Goal: Task Accomplishment & Management: Use online tool/utility

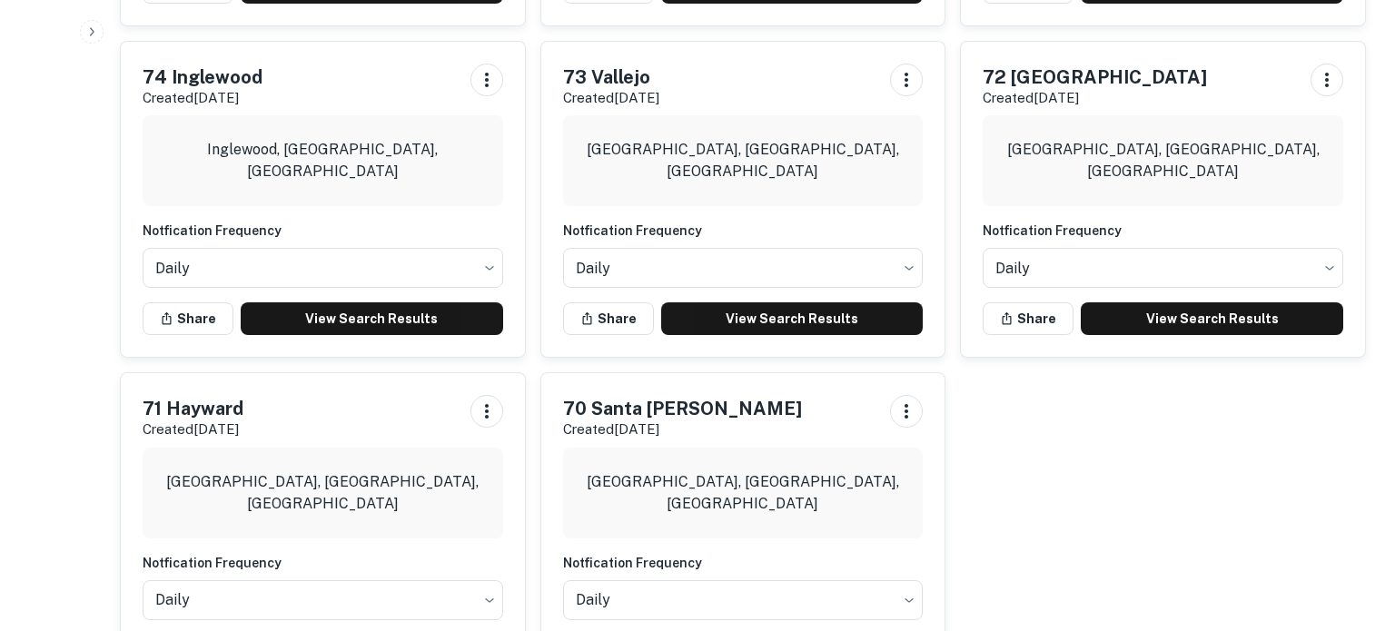
scroll to position [1921, 0]
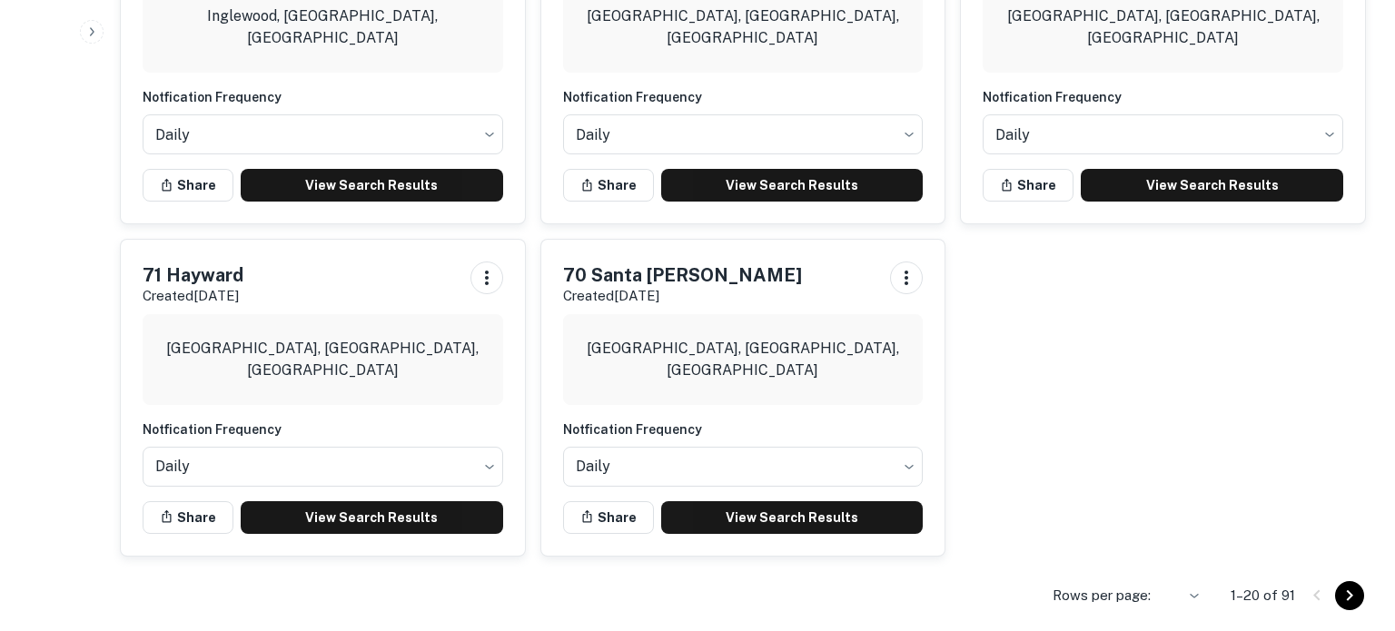
click at [1348, 585] on icon "Go to next page" at bounding box center [1350, 596] width 22 height 22
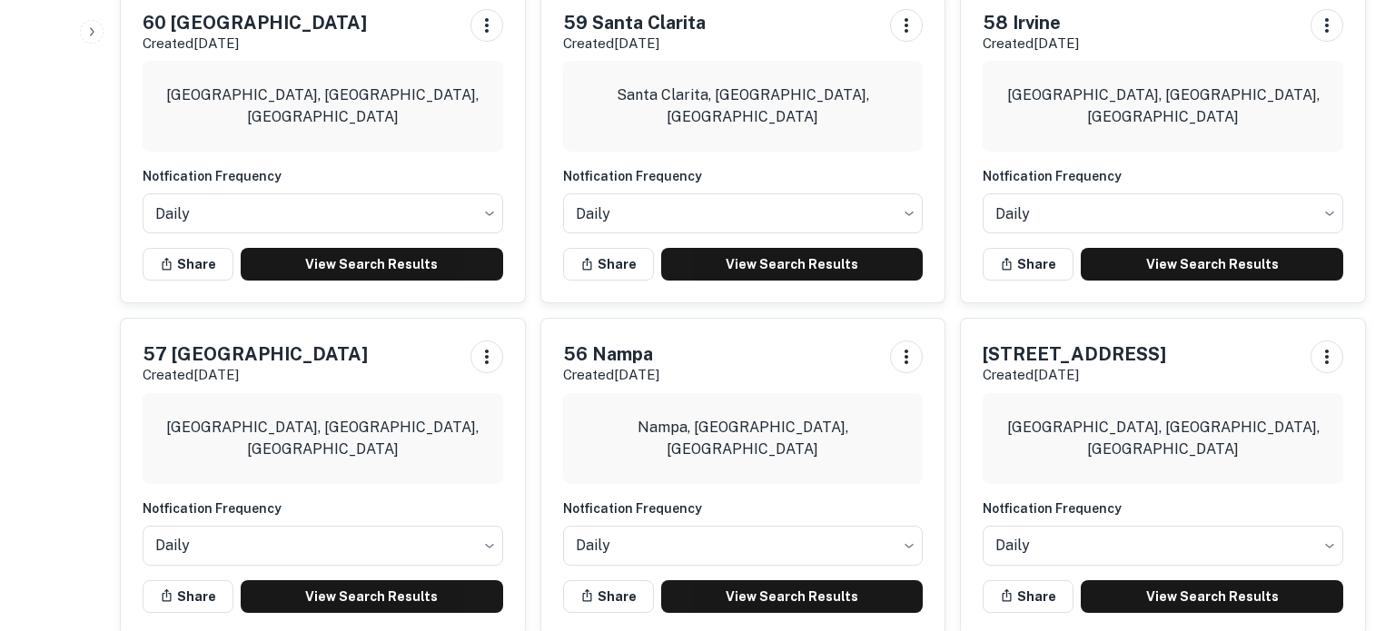
scroll to position [1225, 0]
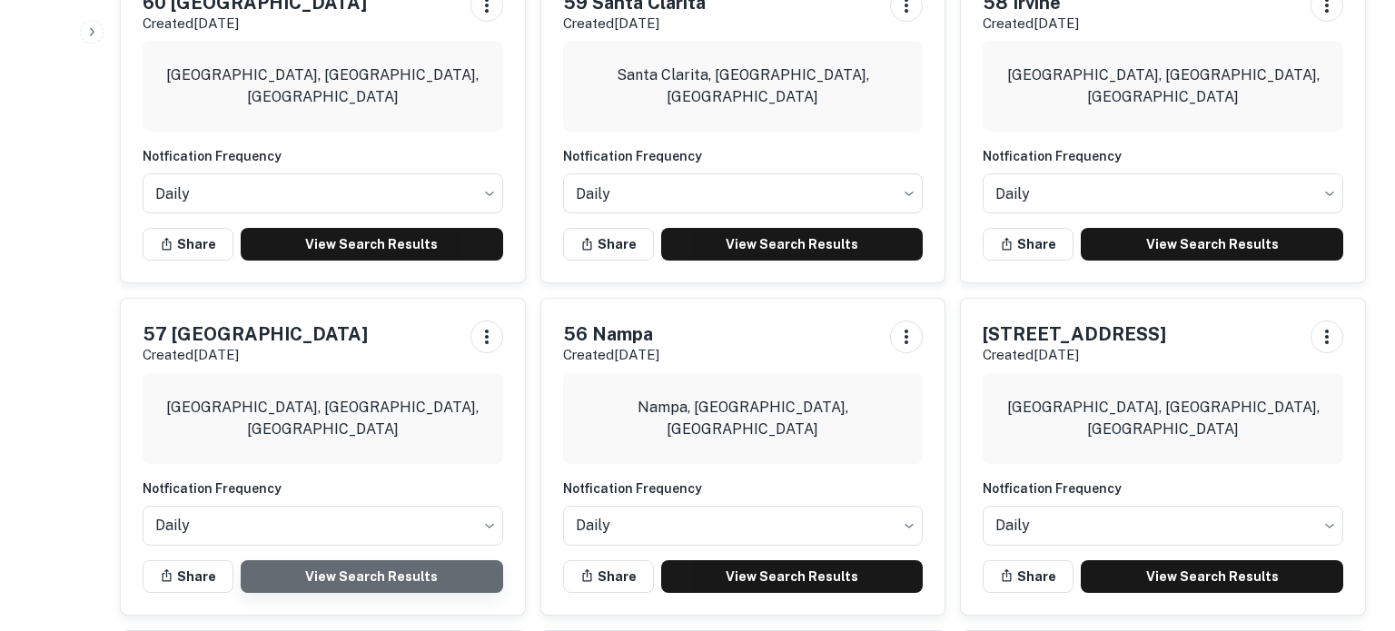
click at [348, 561] on link "View Search Results" at bounding box center [372, 577] width 263 height 33
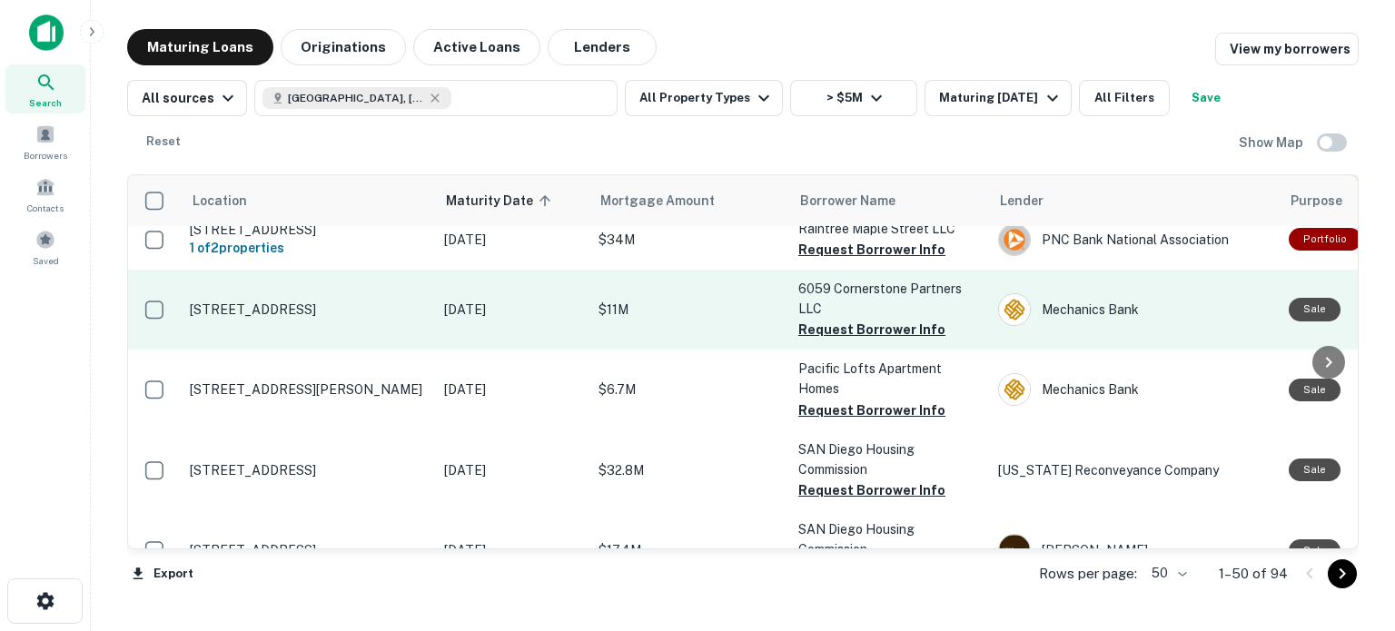
scroll to position [1838, 0]
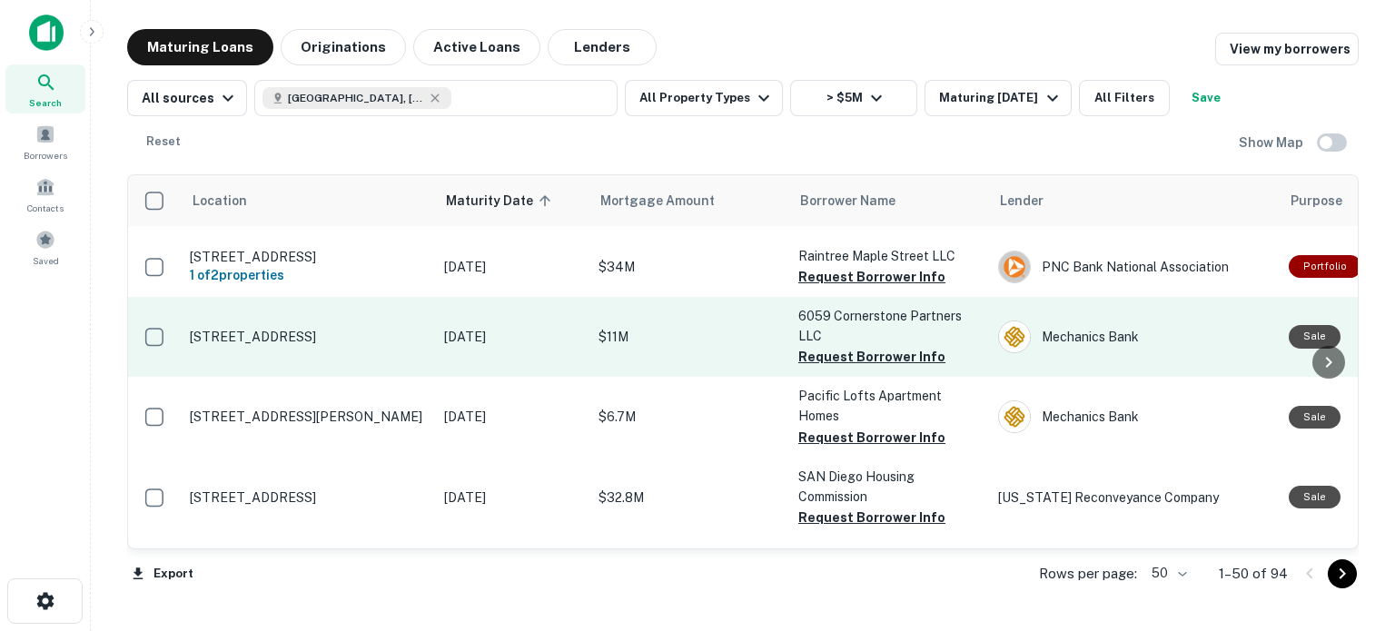
click at [853, 288] on button "Request Borrower Info" at bounding box center [872, 277] width 147 height 22
click at [839, 368] on button "Request Borrower Info" at bounding box center [872, 357] width 147 height 22
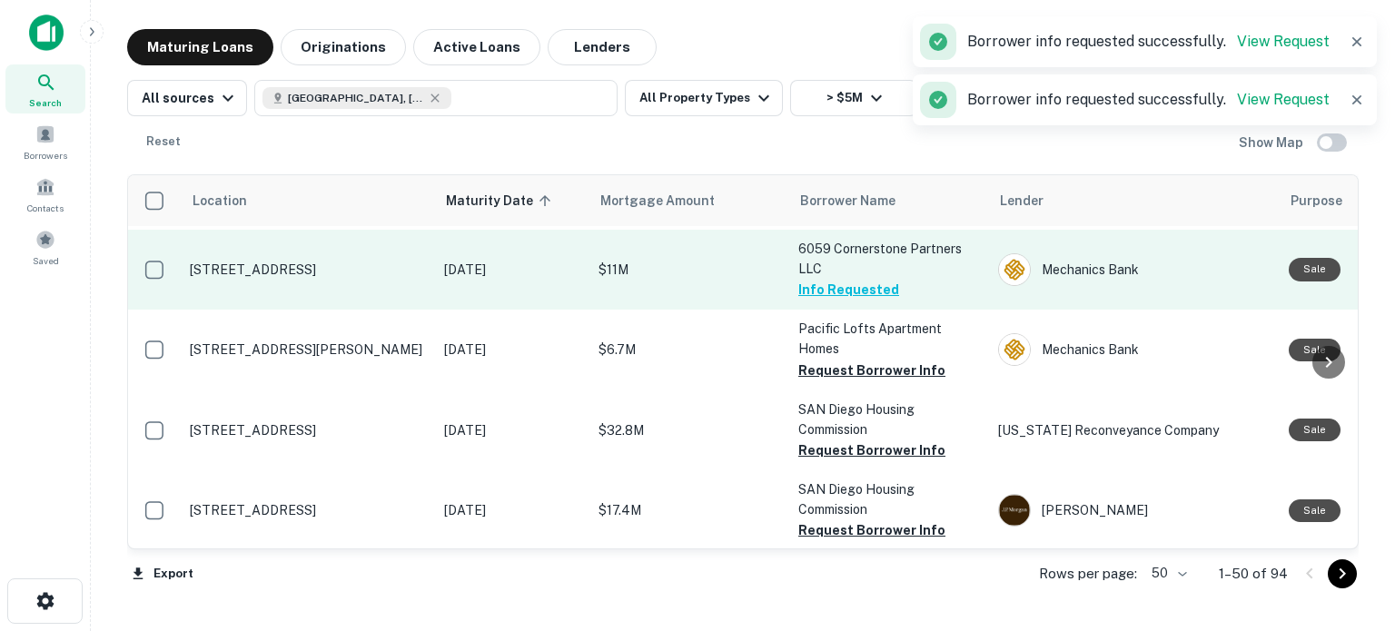
scroll to position [1907, 0]
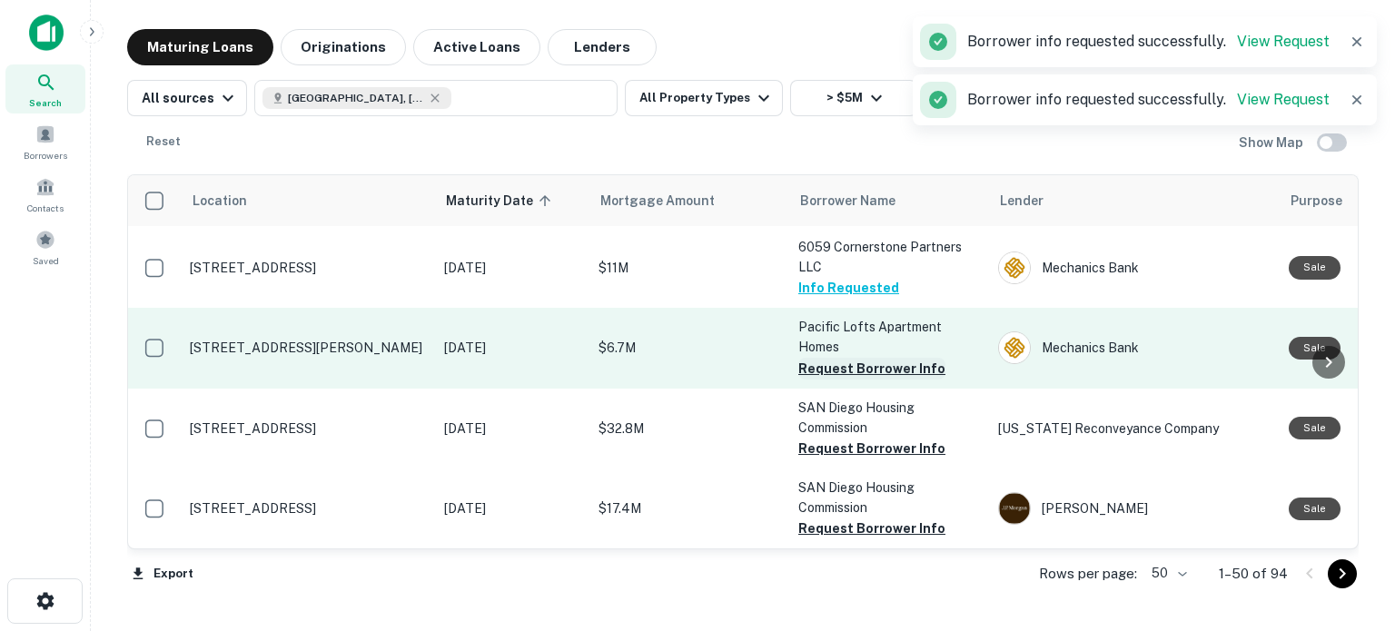
click at [853, 380] on button "Request Borrower Info" at bounding box center [872, 369] width 147 height 22
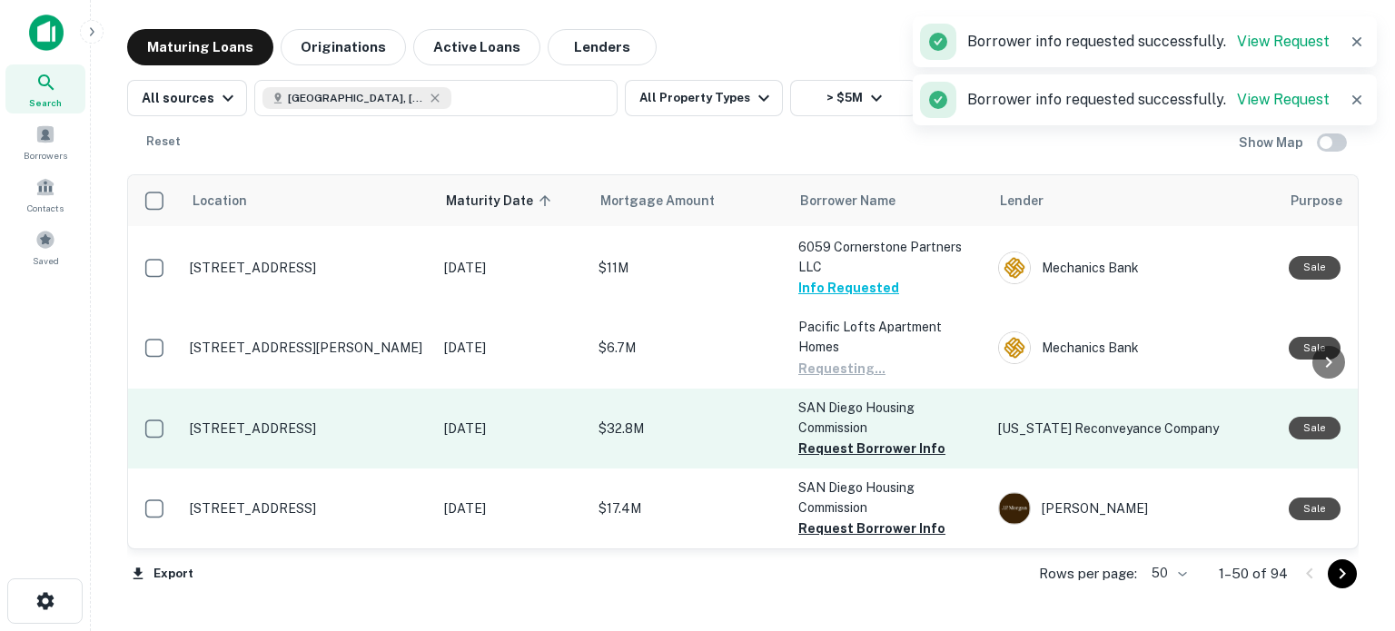
scroll to position [2040, 0]
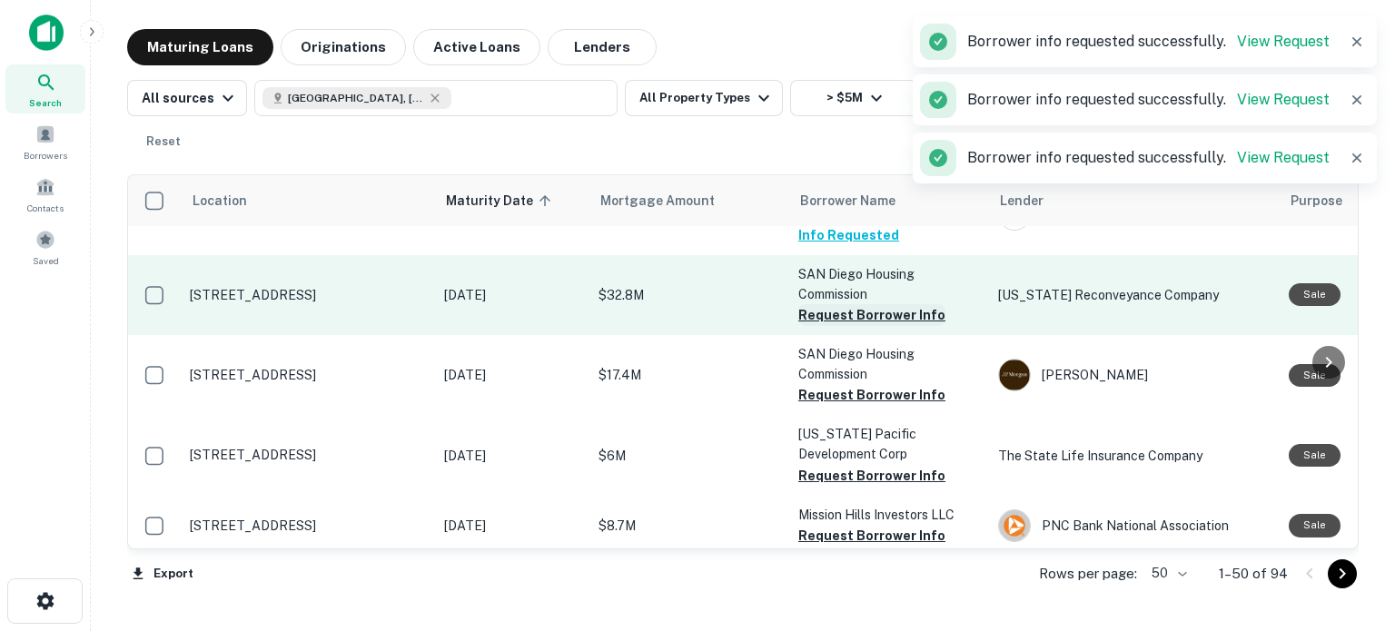
click at [875, 326] on button "Request Borrower Info" at bounding box center [872, 315] width 147 height 22
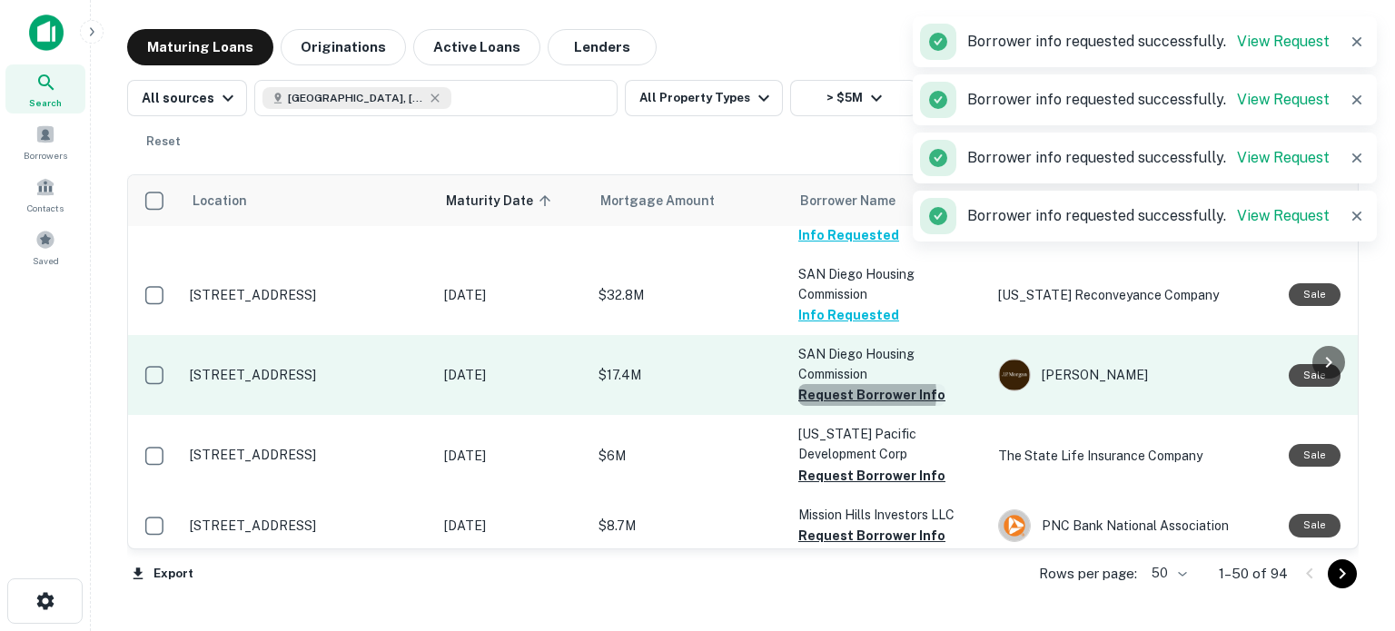
click at [852, 406] on button "Request Borrower Info" at bounding box center [872, 395] width 147 height 22
click at [845, 487] on button "Request Borrower Info" at bounding box center [872, 476] width 147 height 22
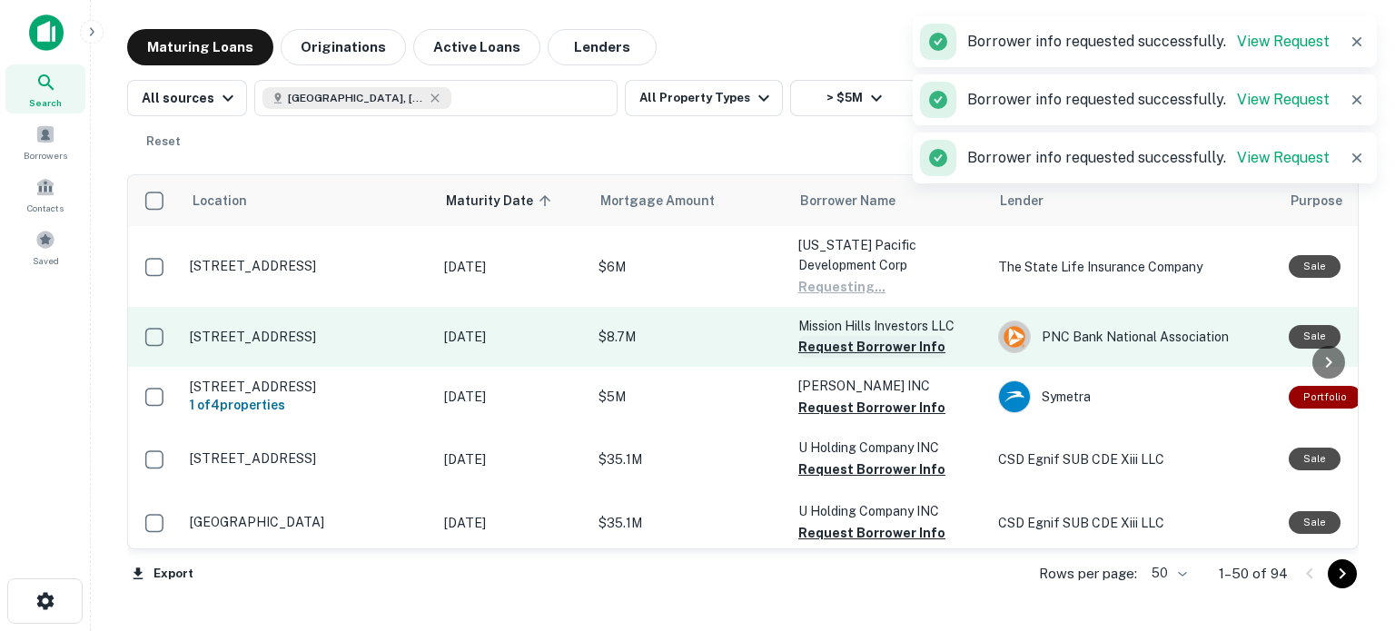
scroll to position [2271, 0]
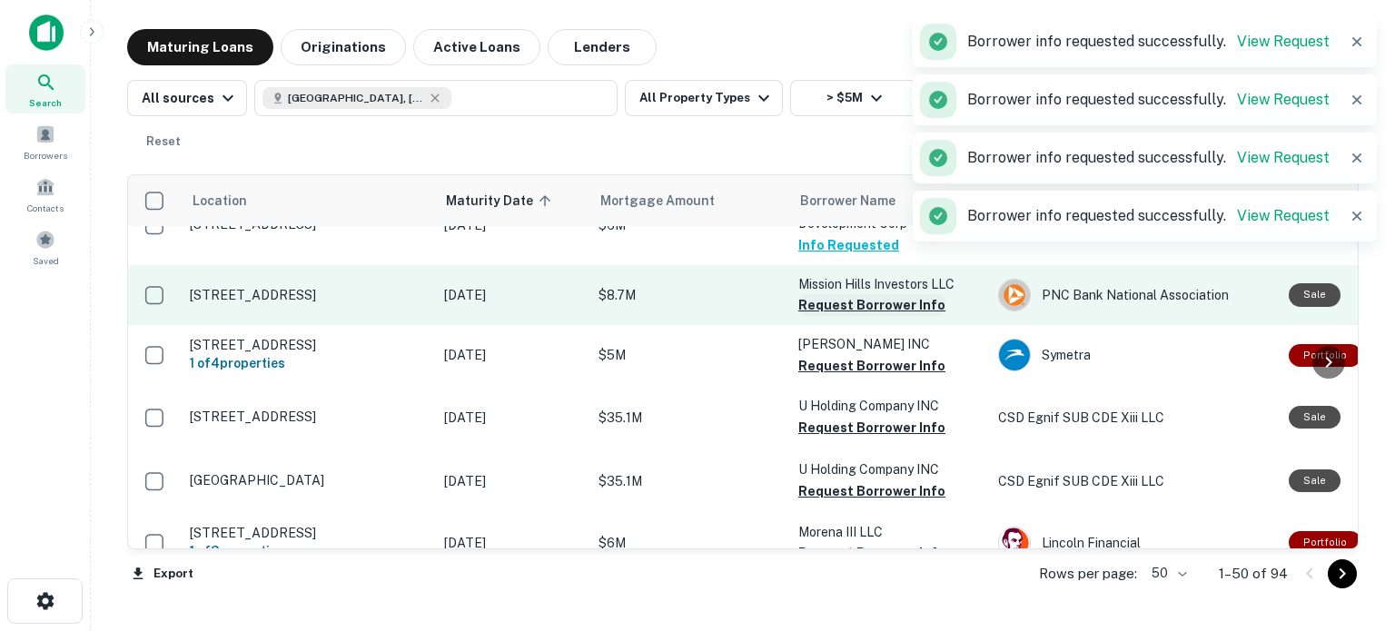
click at [889, 316] on button "Request Borrower Info" at bounding box center [872, 305] width 147 height 22
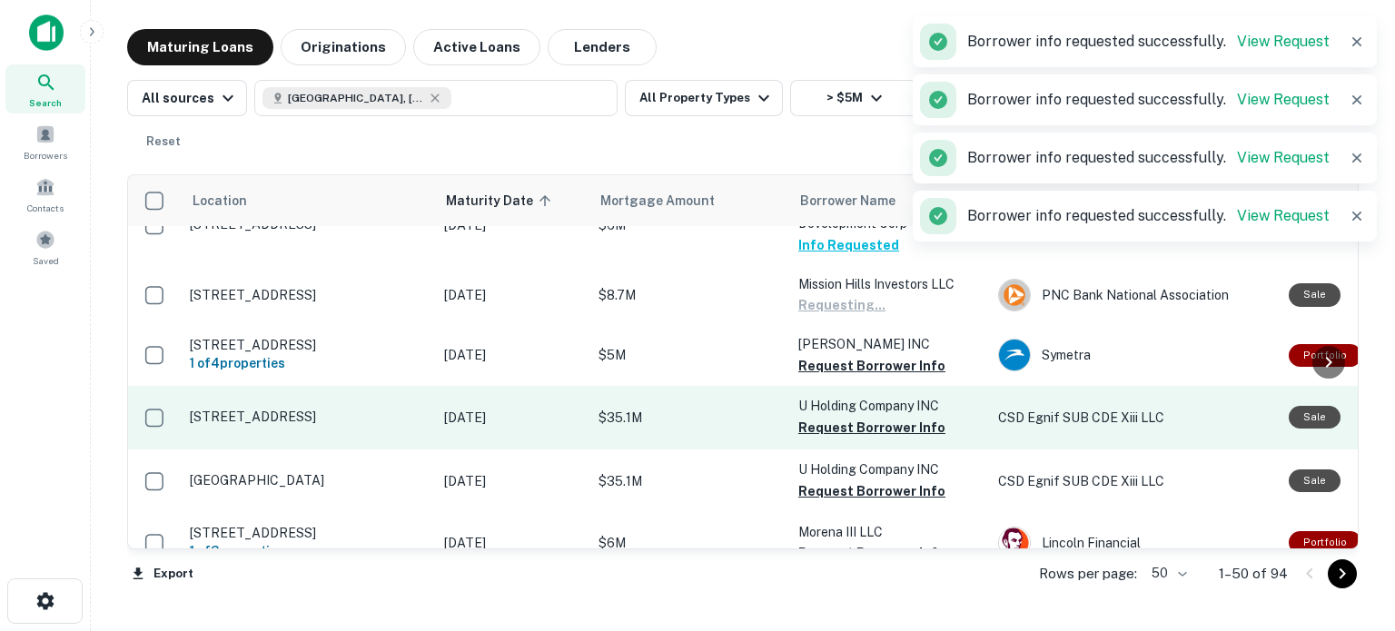
click at [858, 377] on button "Request Borrower Info" at bounding box center [872, 366] width 147 height 22
click at [851, 439] on button "Request Borrower Info" at bounding box center [872, 428] width 147 height 22
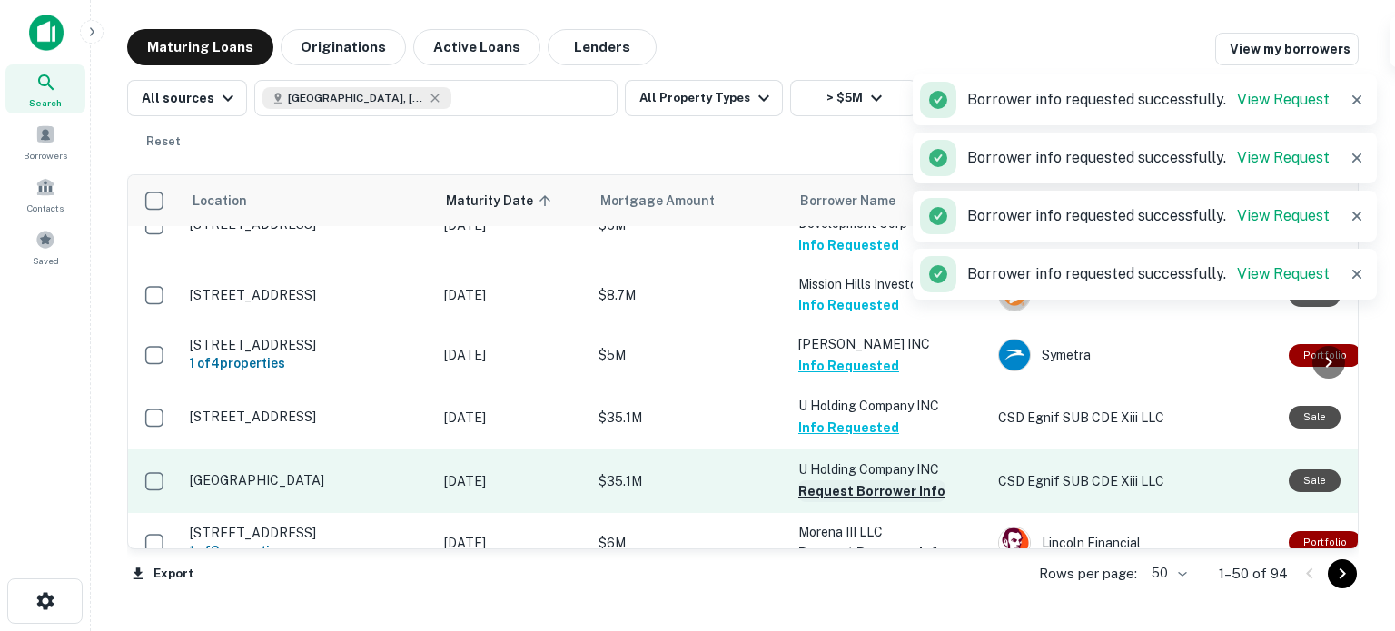
click at [845, 502] on button "Request Borrower Info" at bounding box center [872, 492] width 147 height 22
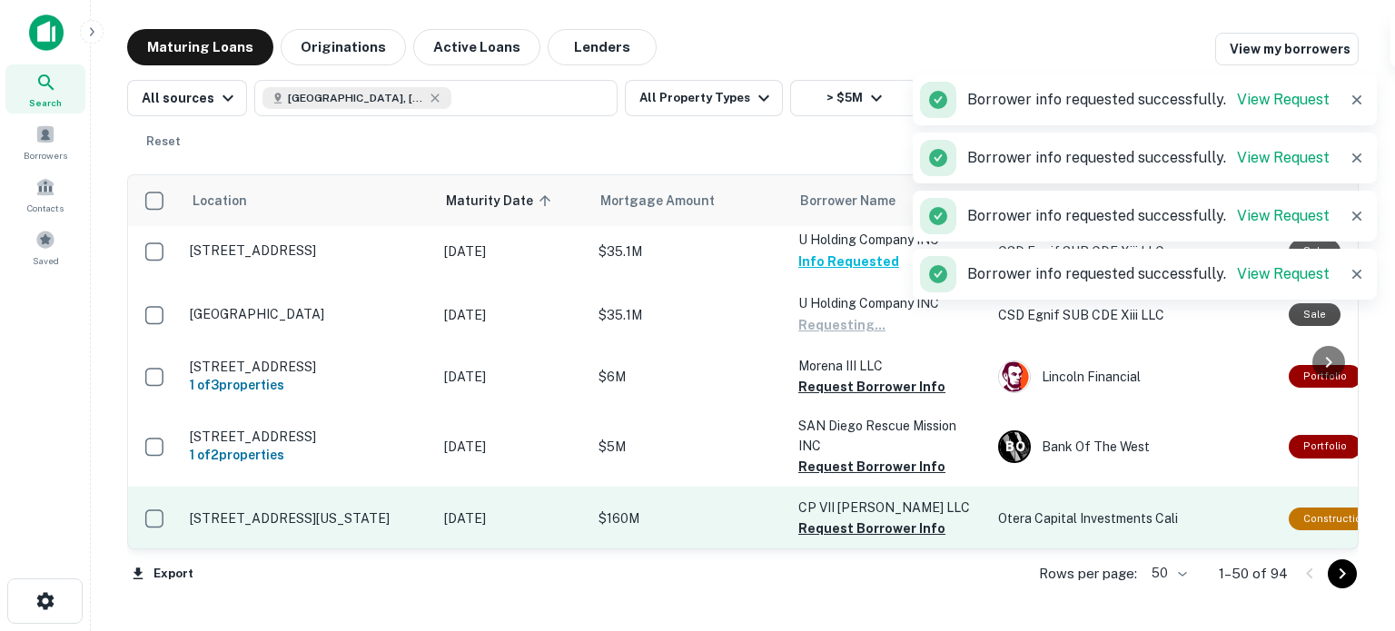
scroll to position [2606, 0]
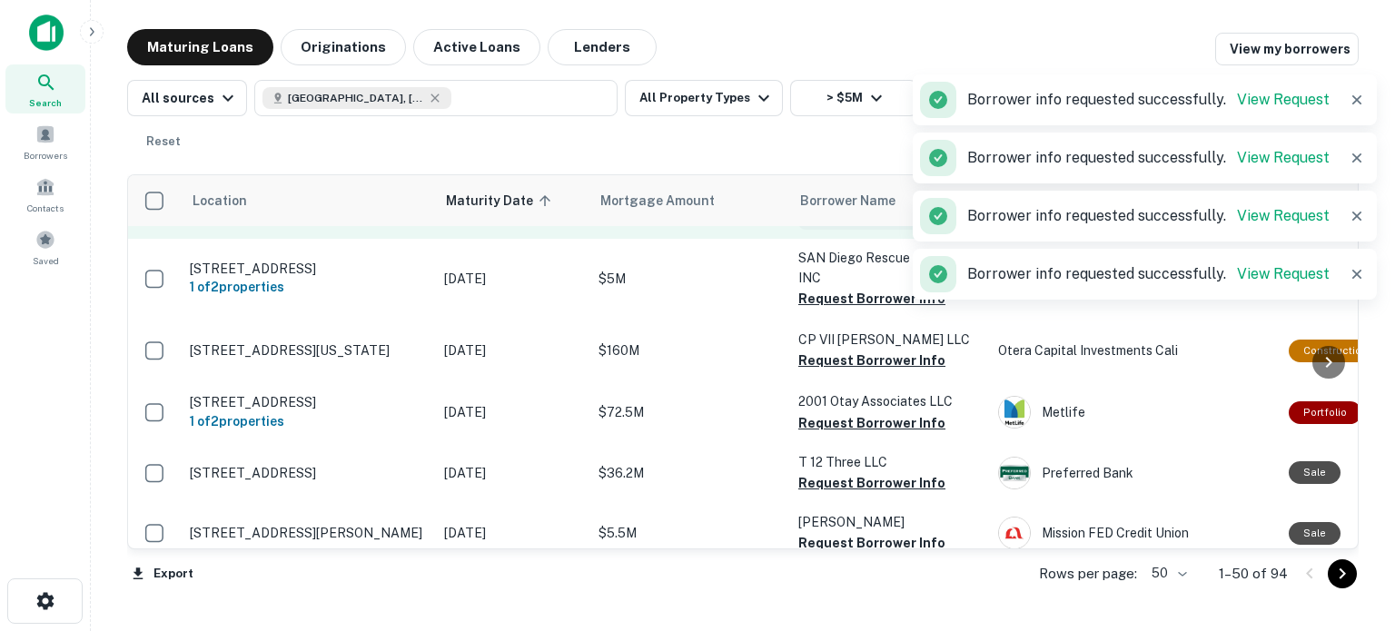
click at [868, 230] on button "Request Borrower Info" at bounding box center [872, 219] width 147 height 22
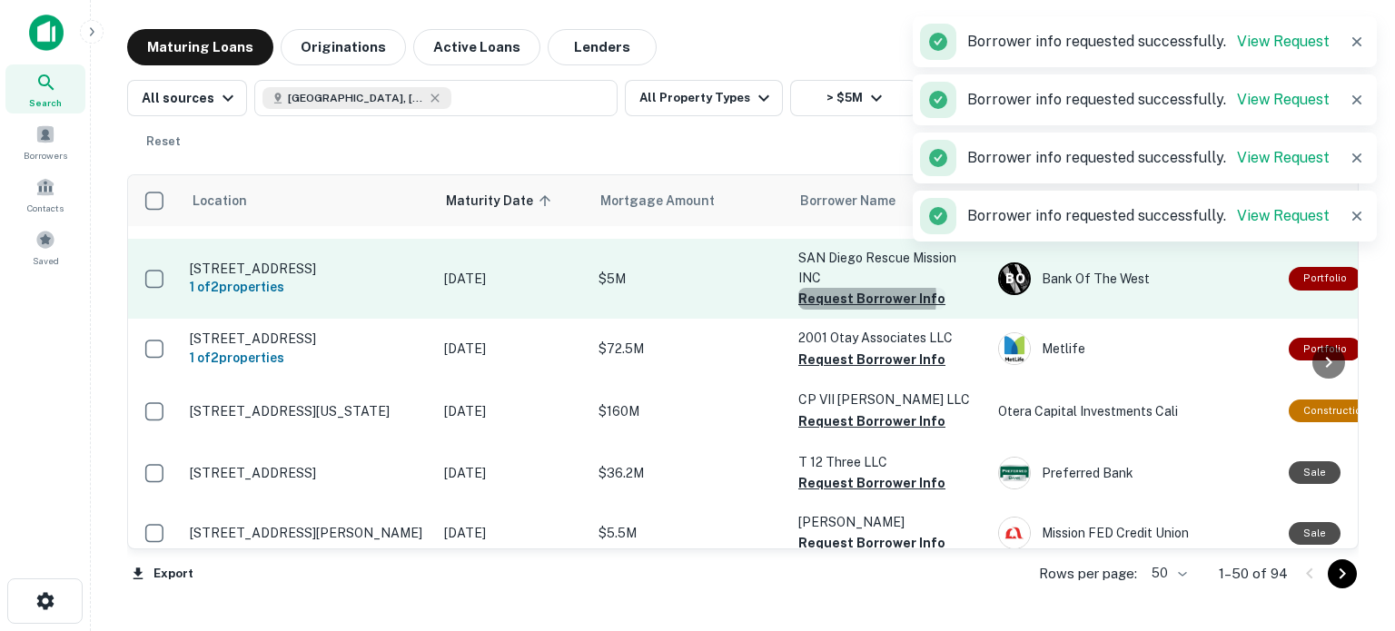
click at [847, 310] on button "Request Borrower Info" at bounding box center [872, 299] width 147 height 22
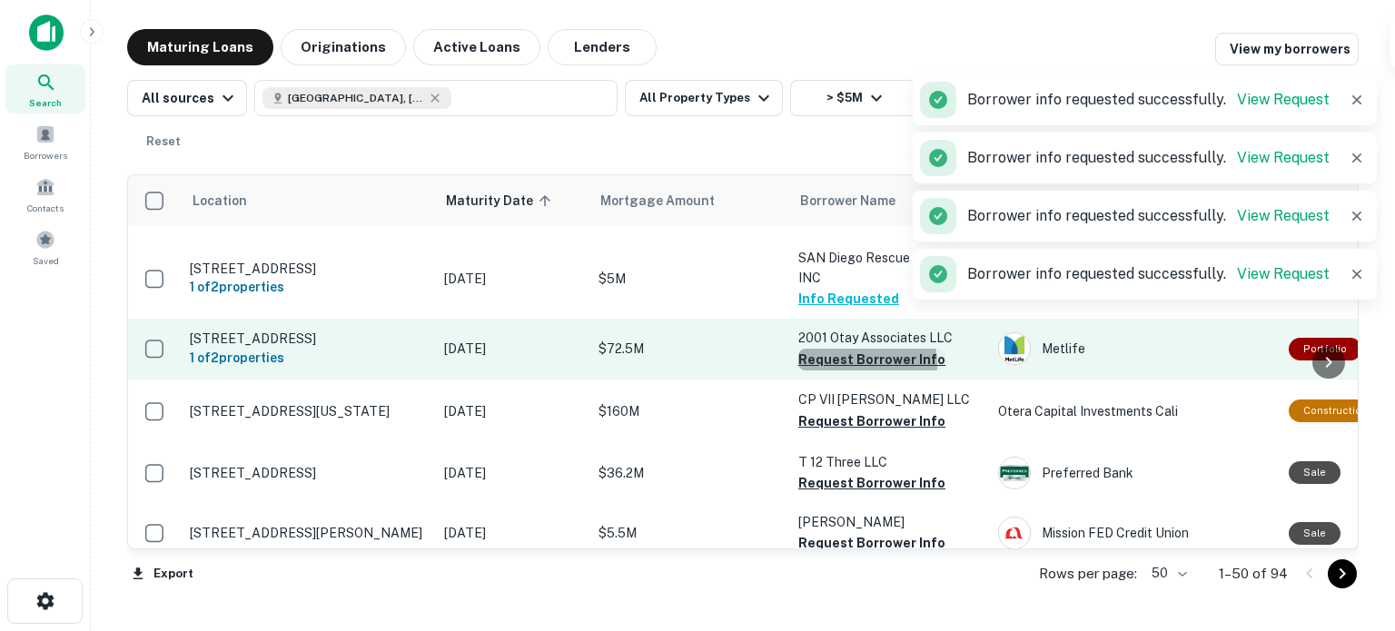
click at [839, 371] on button "Request Borrower Info" at bounding box center [872, 360] width 147 height 22
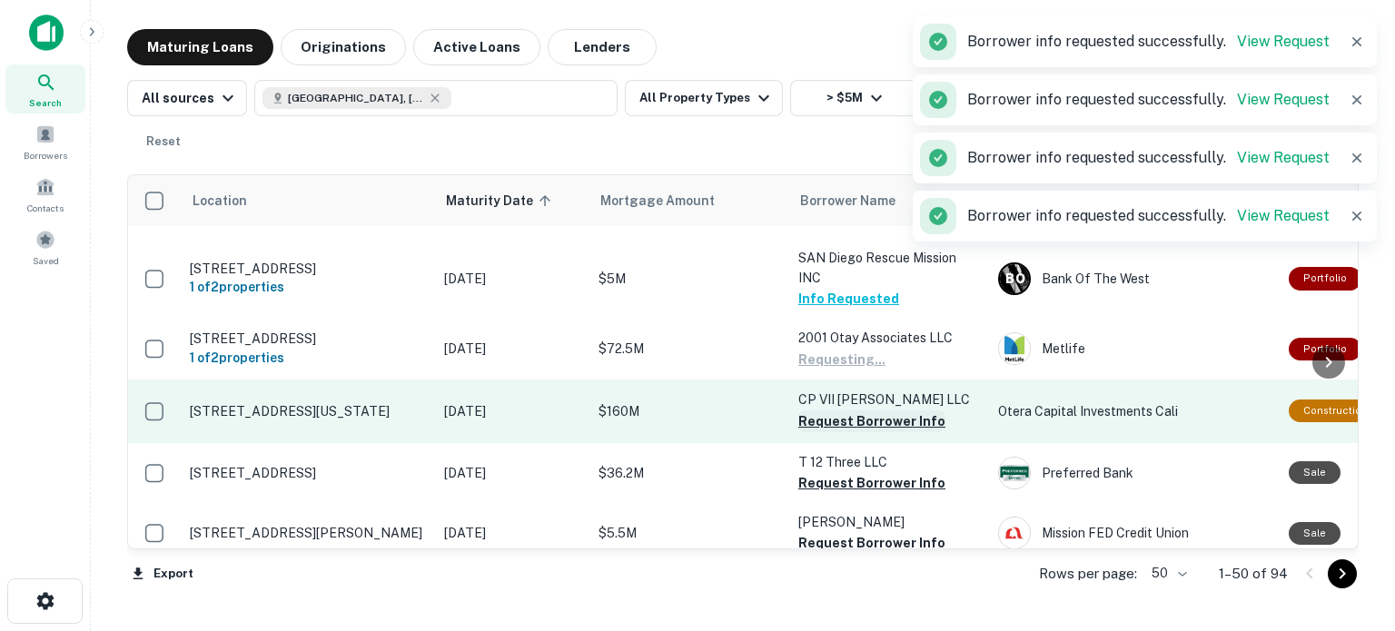
click at [841, 432] on button "Request Borrower Info" at bounding box center [872, 422] width 147 height 22
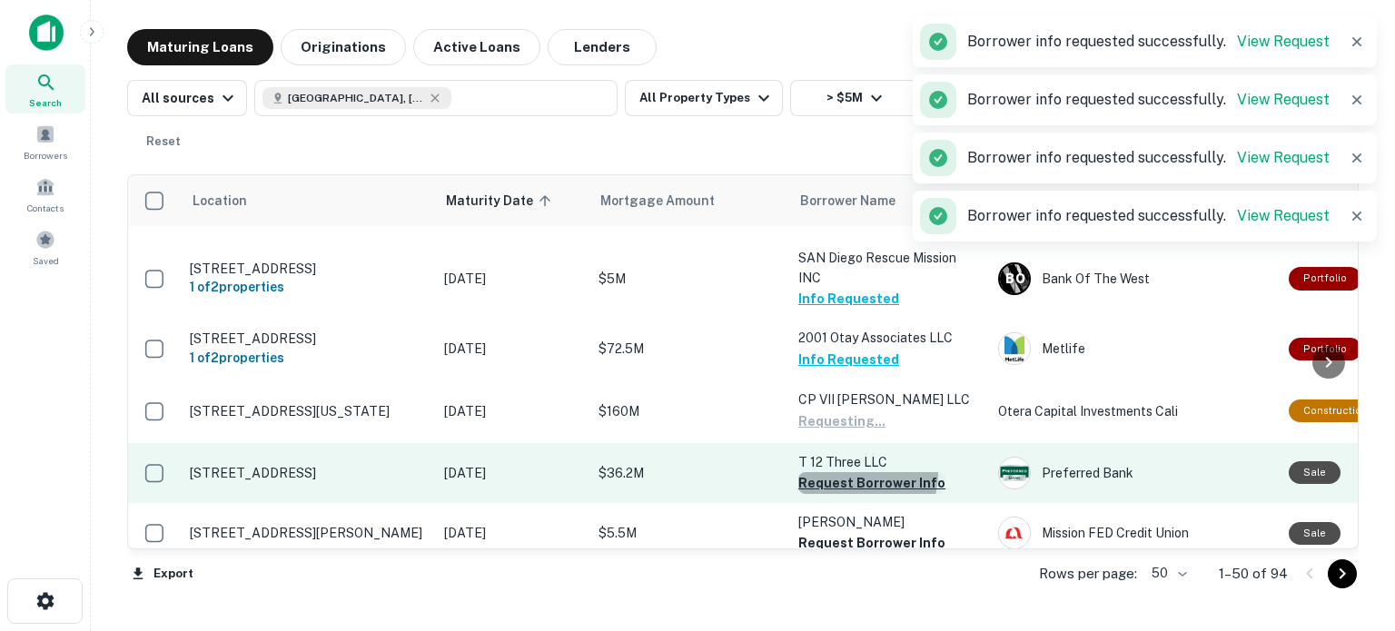
click at [841, 494] on button "Request Borrower Info" at bounding box center [872, 483] width 147 height 22
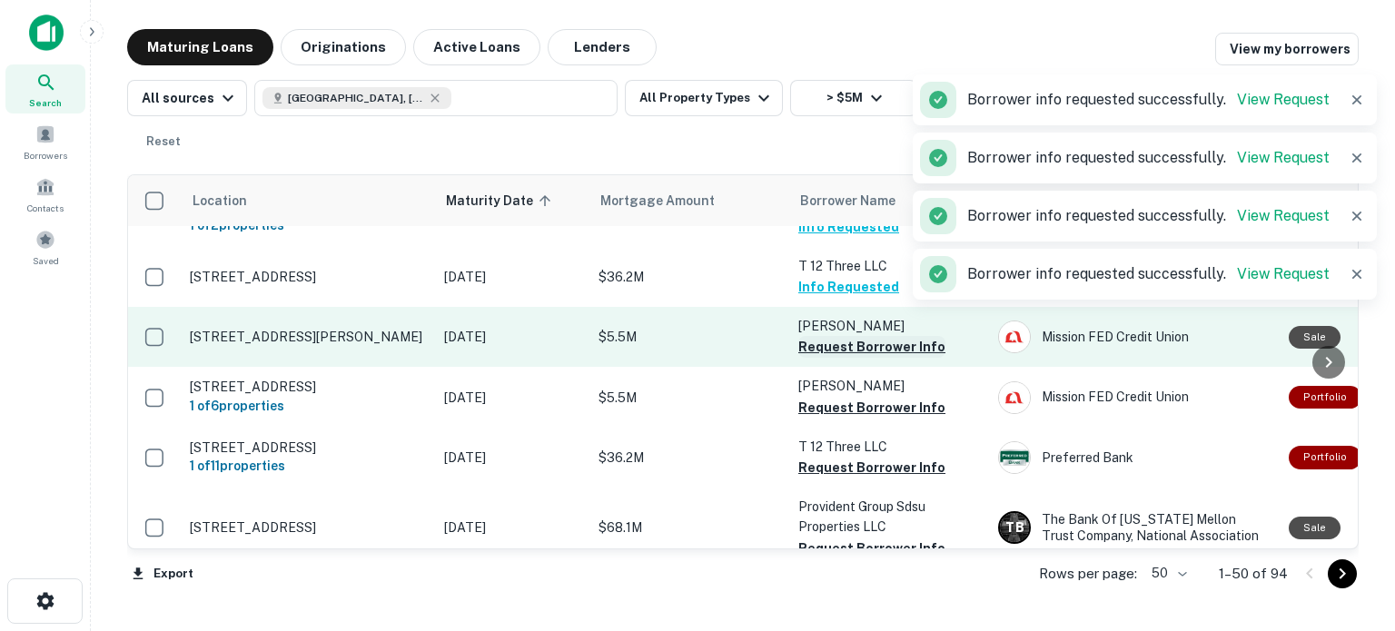
scroll to position [2842, 0]
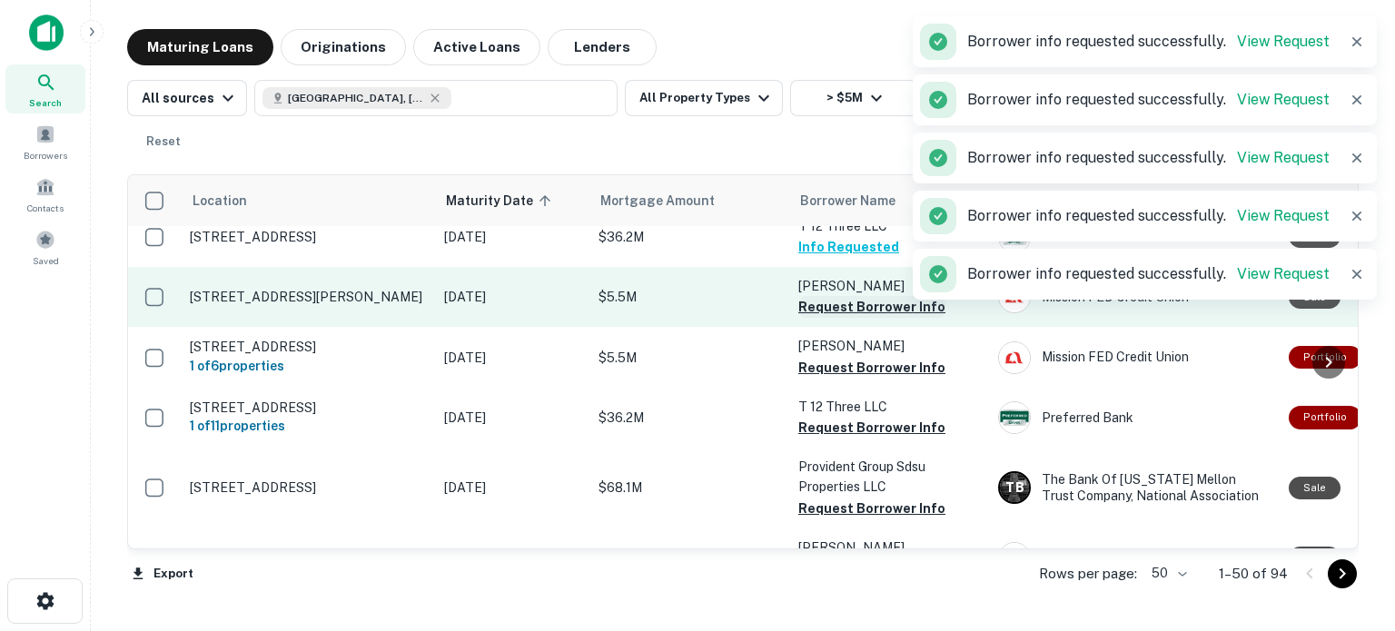
click at [858, 318] on button "Request Borrower Info" at bounding box center [872, 307] width 147 height 22
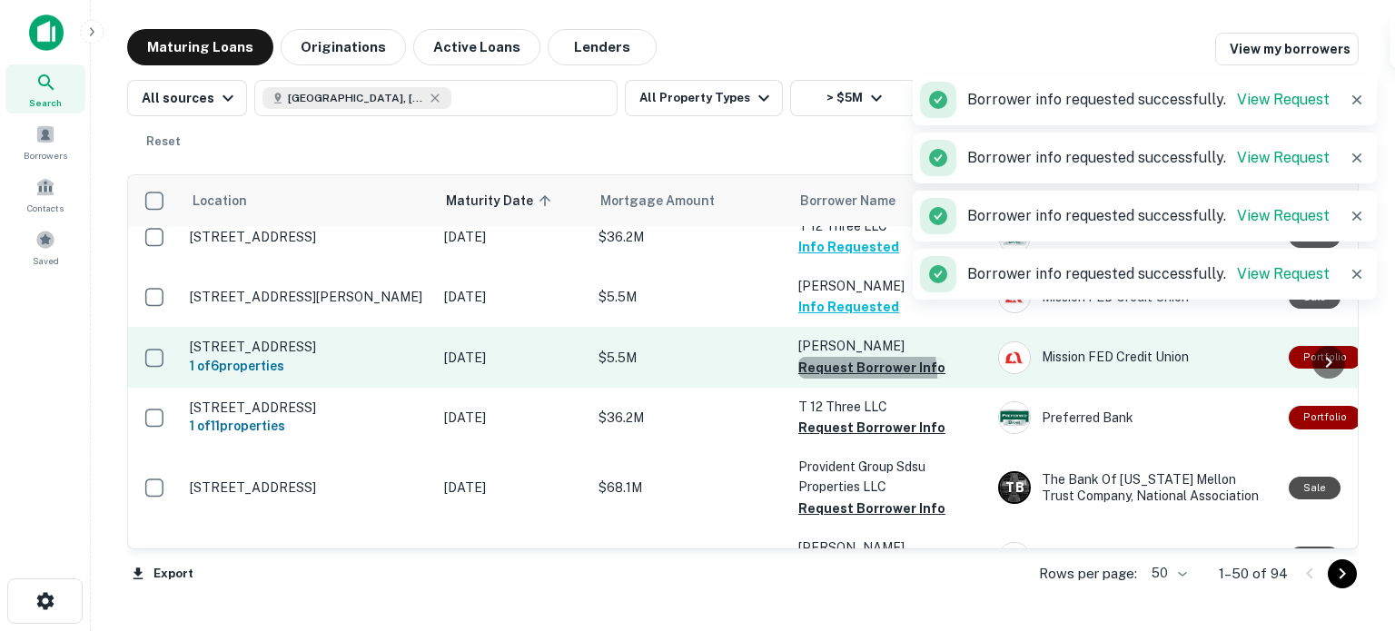
click at [837, 379] on button "Request Borrower Info" at bounding box center [872, 368] width 147 height 22
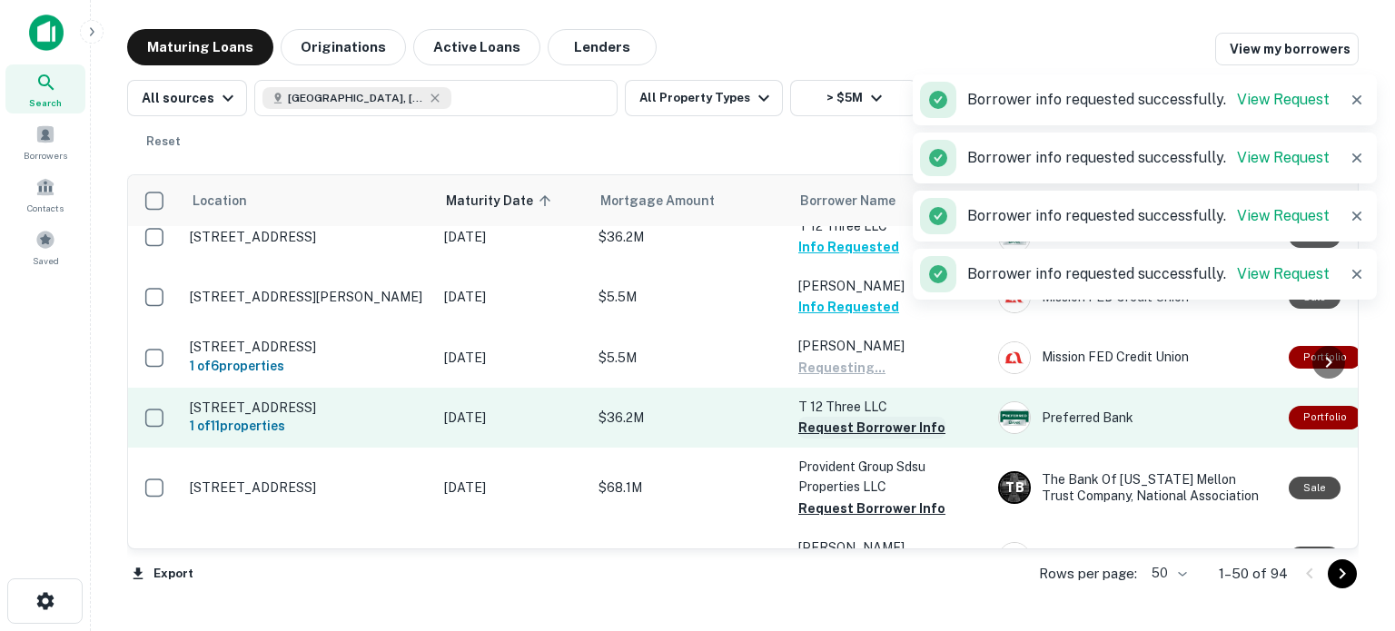
click at [830, 439] on button "Request Borrower Info" at bounding box center [872, 428] width 147 height 22
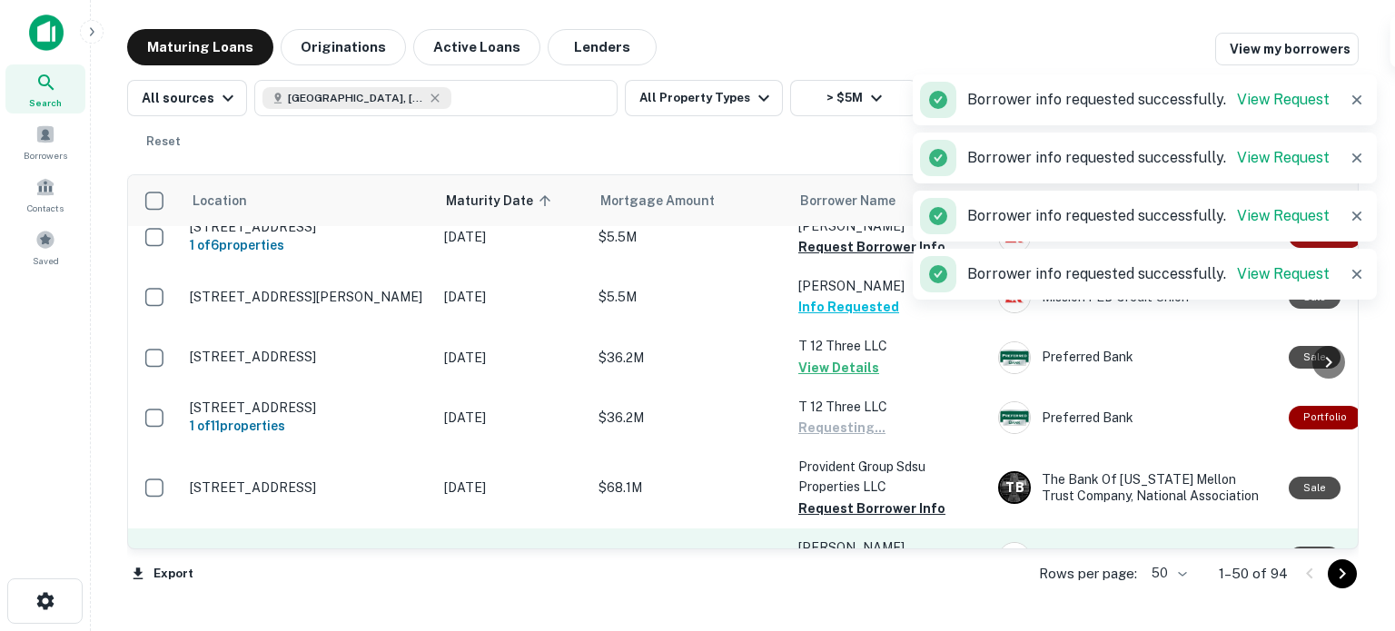
scroll to position [3049, 0]
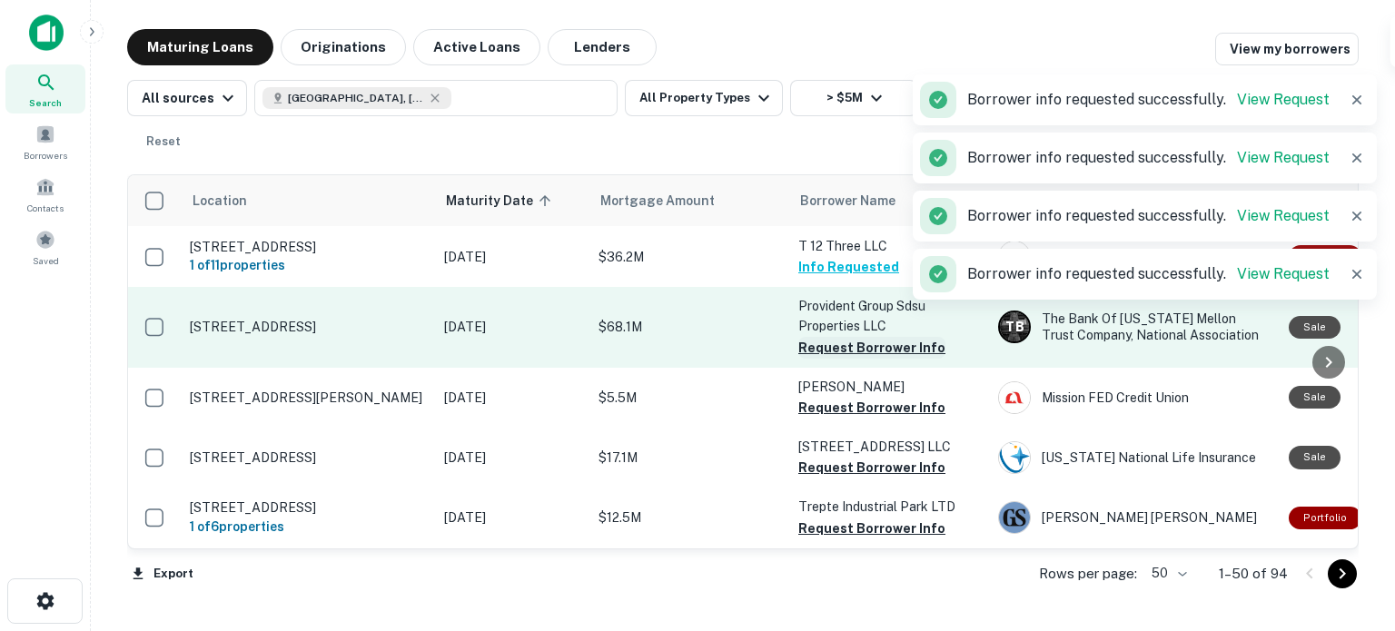
click at [843, 340] on button "Request Borrower Info" at bounding box center [872, 348] width 147 height 22
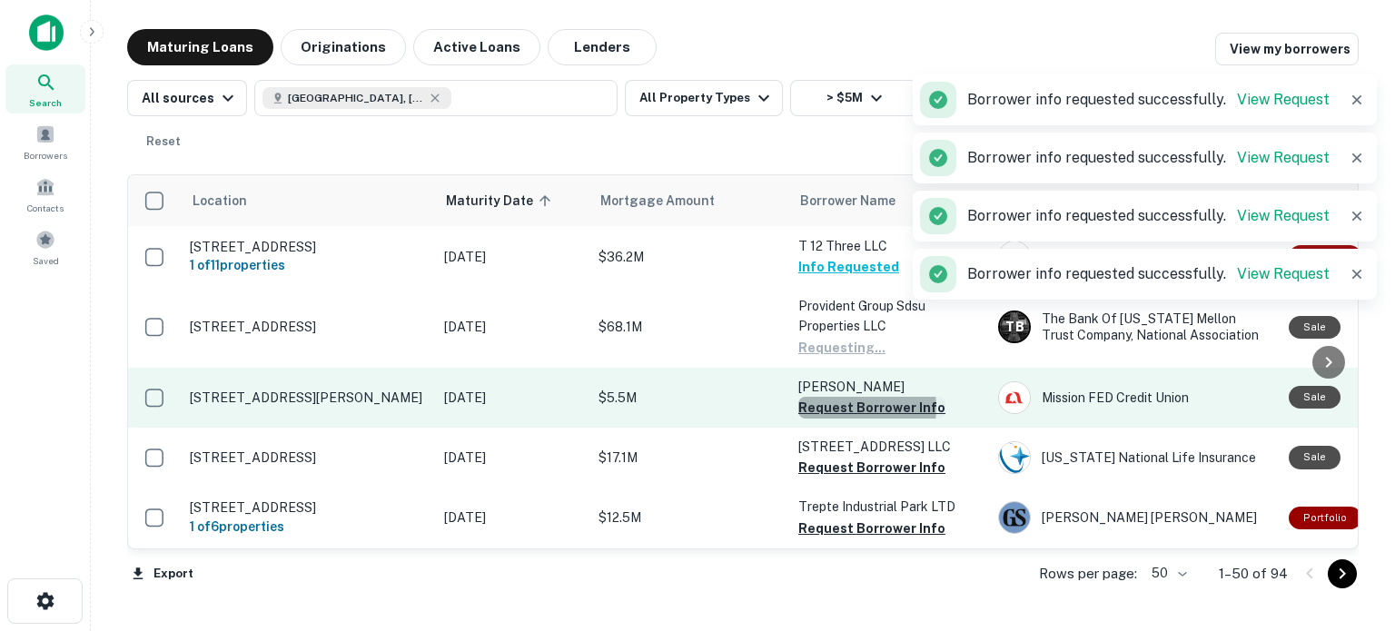
click at [846, 403] on button "Request Borrower Info" at bounding box center [872, 408] width 147 height 22
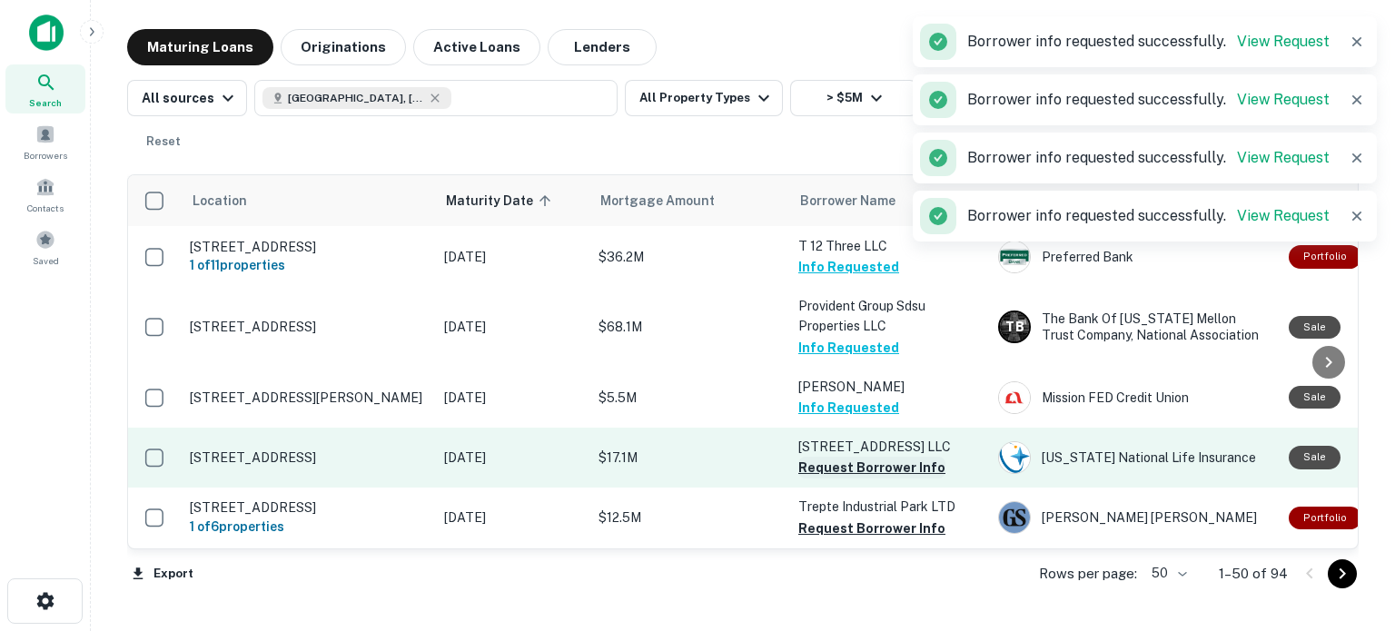
click at [842, 479] on button "Request Borrower Info" at bounding box center [872, 468] width 147 height 22
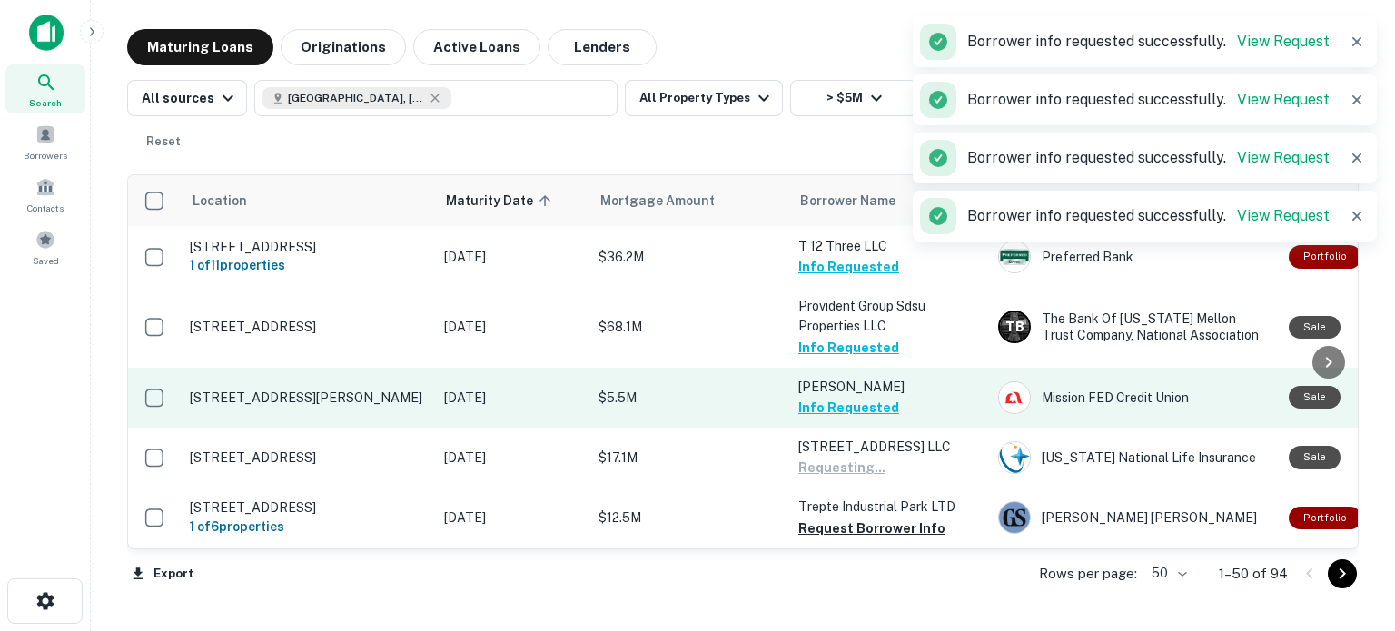
scroll to position [3063, 0]
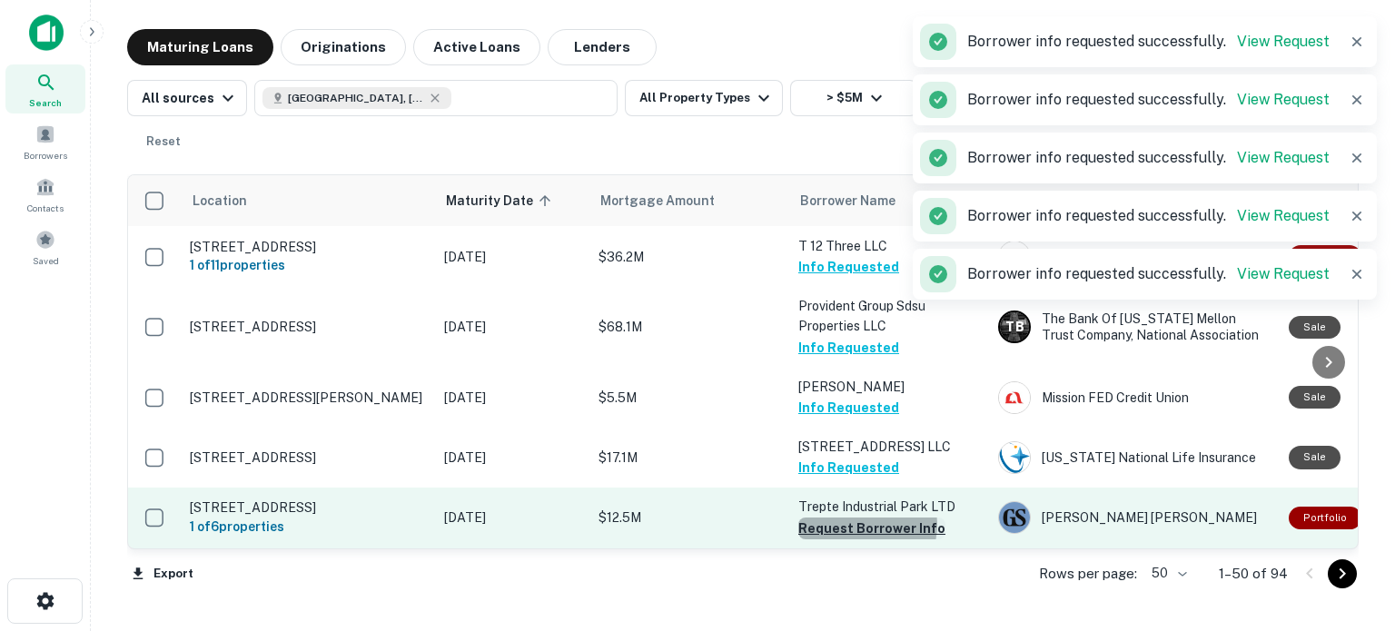
click at [865, 526] on button "Request Borrower Info" at bounding box center [872, 529] width 147 height 22
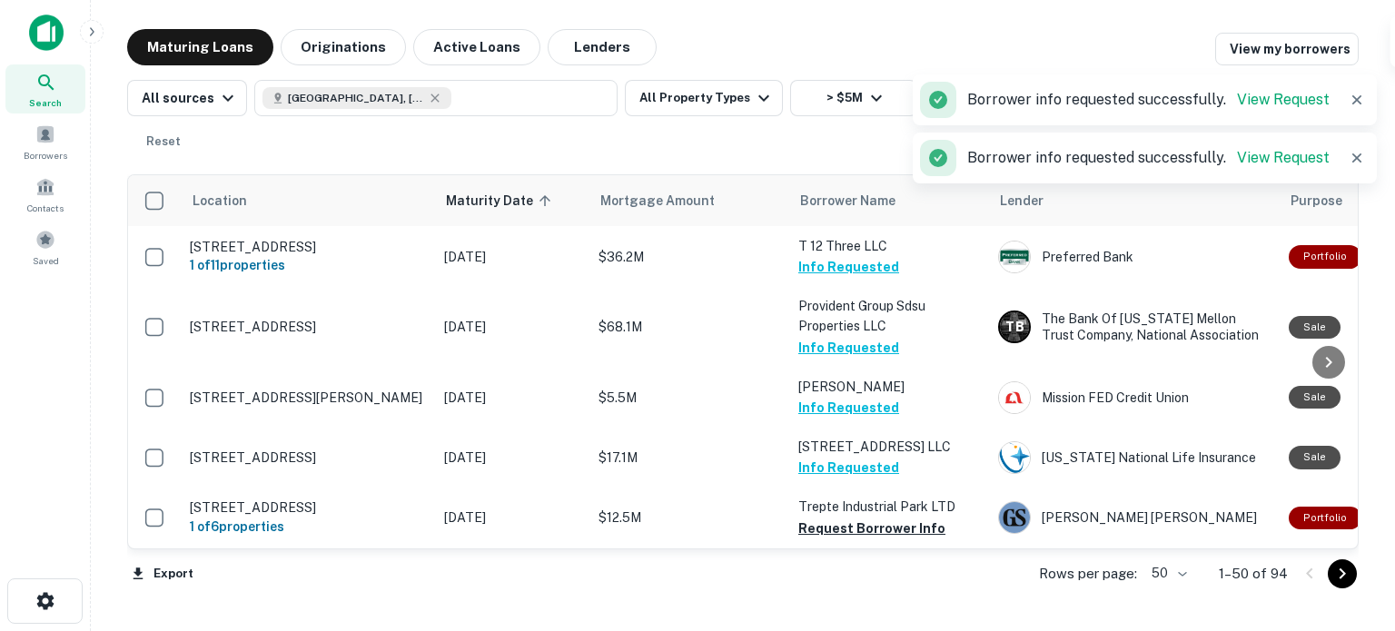
click at [1345, 579] on icon "Go to next page" at bounding box center [1343, 574] width 22 height 22
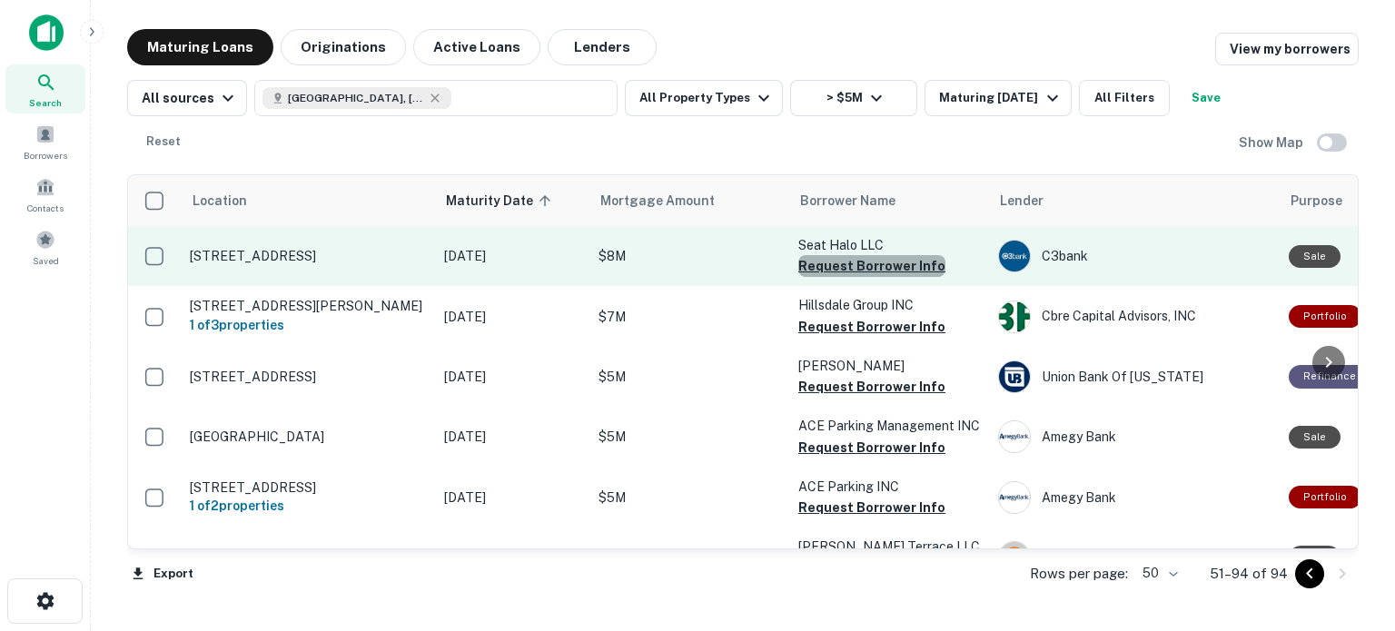
click at [880, 268] on button "Request Borrower Info" at bounding box center [872, 266] width 147 height 22
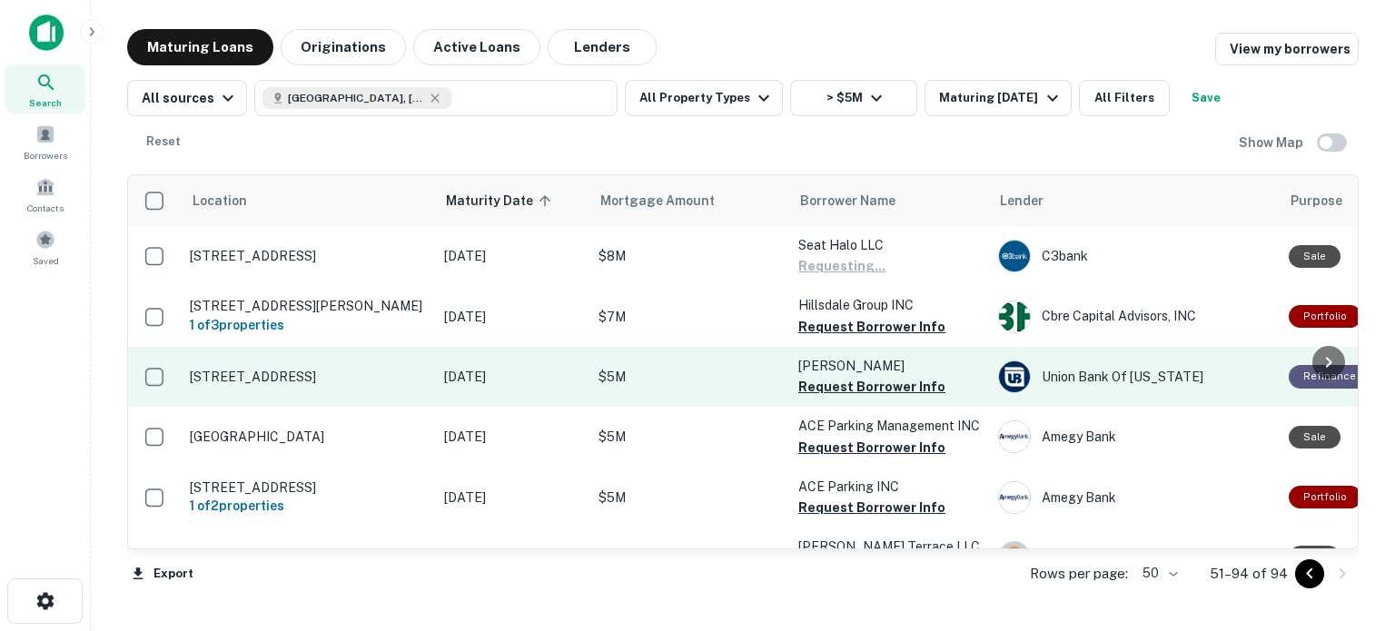
click at [852, 322] on button "Request Borrower Info" at bounding box center [872, 327] width 147 height 22
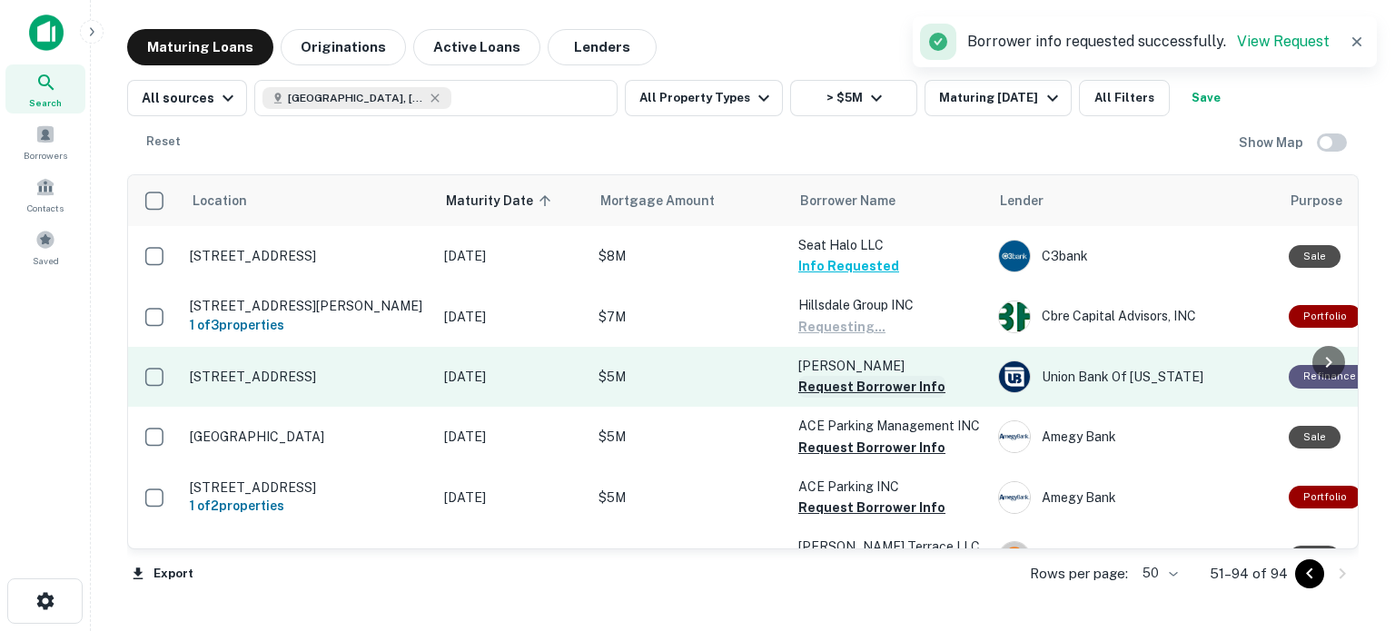
click at [838, 382] on button "Request Borrower Info" at bounding box center [872, 387] width 147 height 22
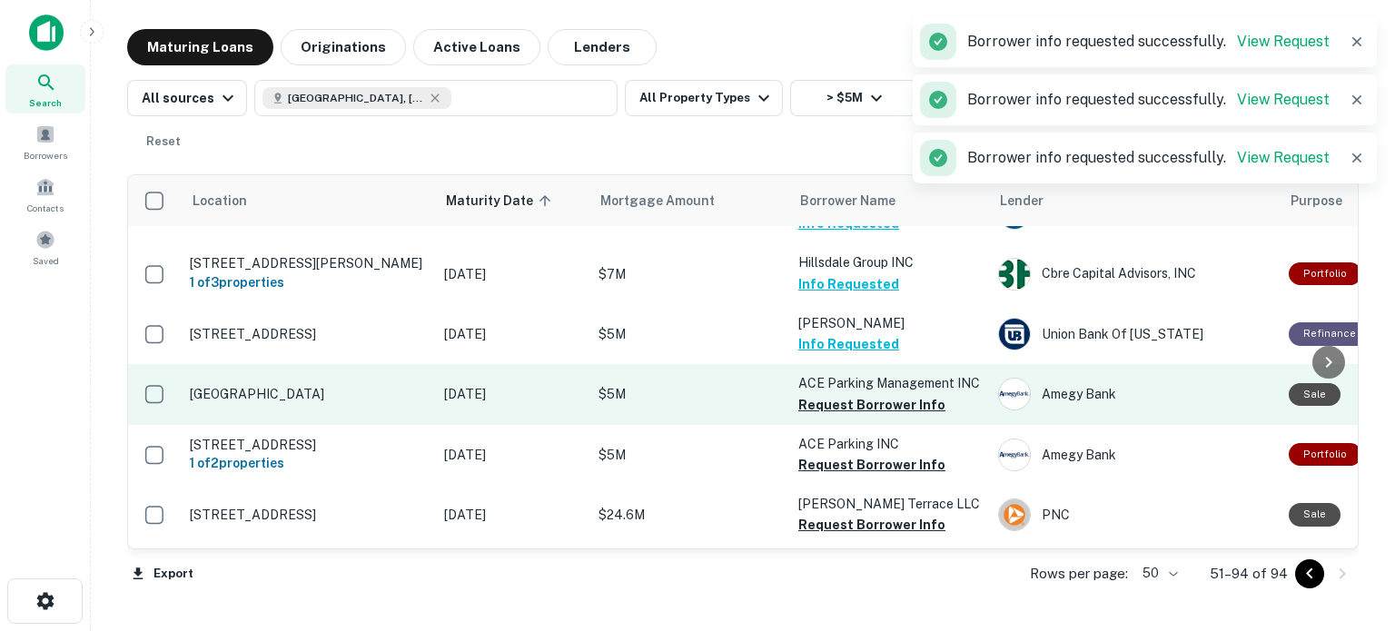
scroll to position [78, 0]
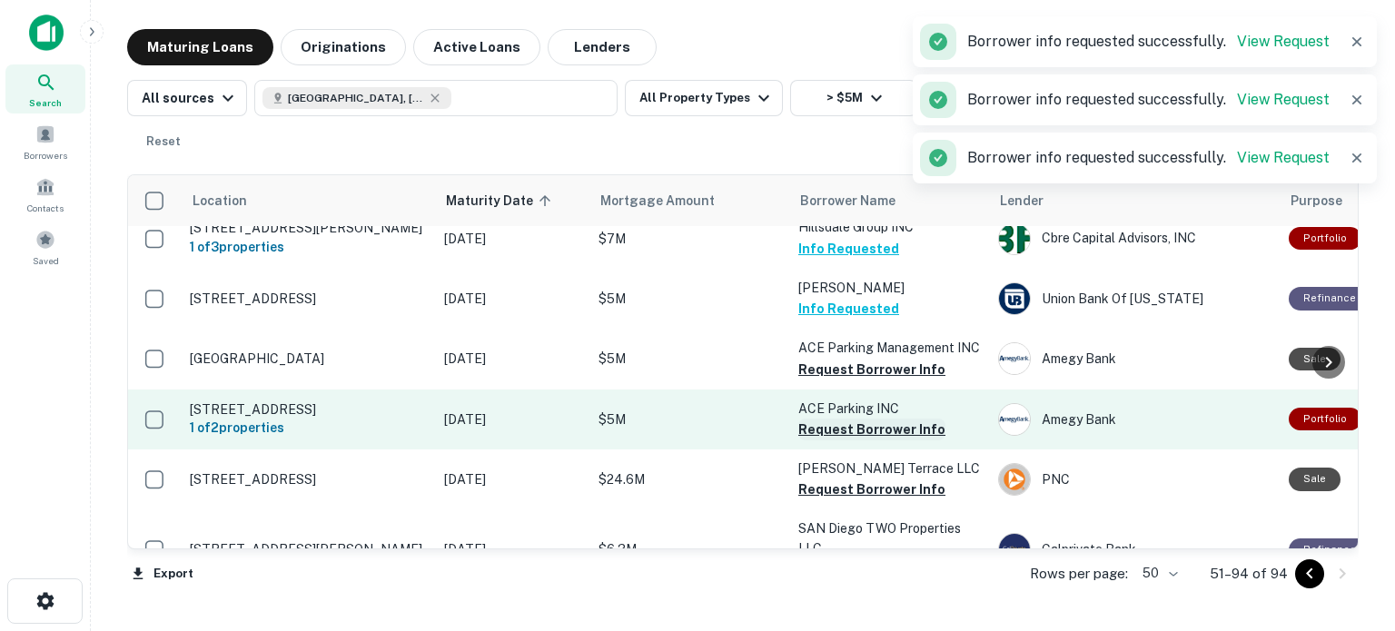
click at [828, 373] on button "Request Borrower Info" at bounding box center [872, 370] width 147 height 22
click at [844, 427] on button "Request Borrower Info" at bounding box center [872, 430] width 147 height 22
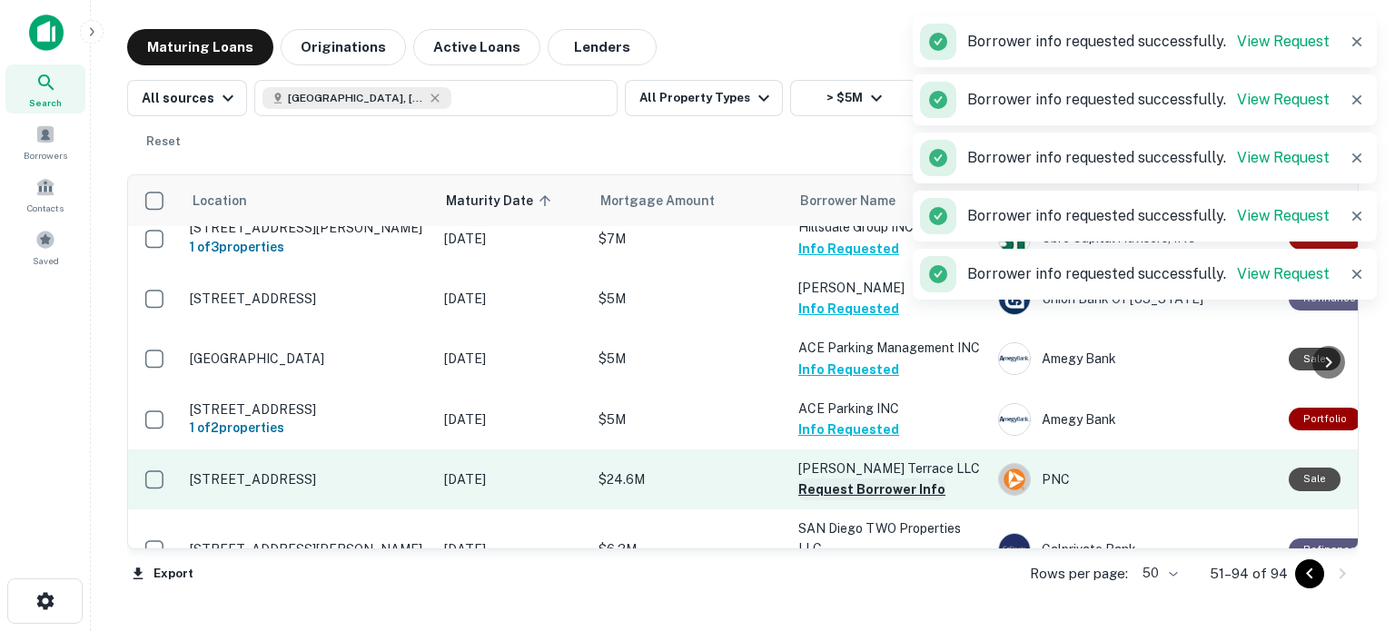
click at [833, 482] on button "Request Borrower Info" at bounding box center [872, 490] width 147 height 22
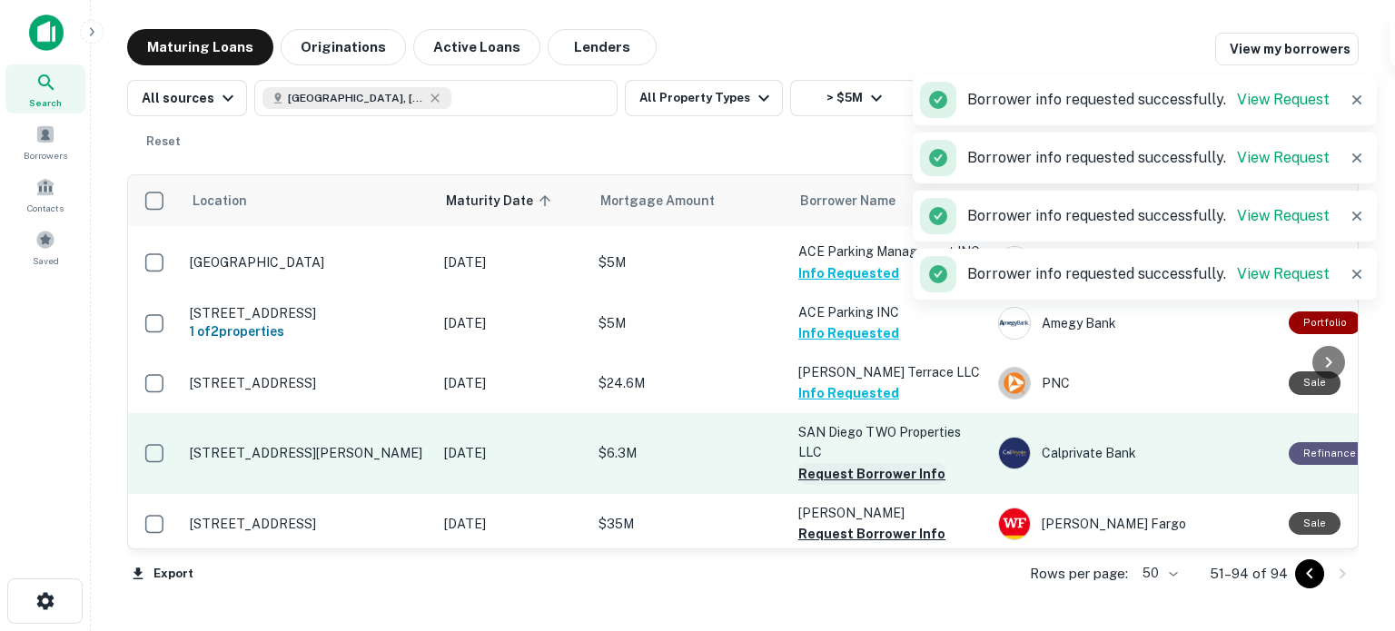
scroll to position [289, 0]
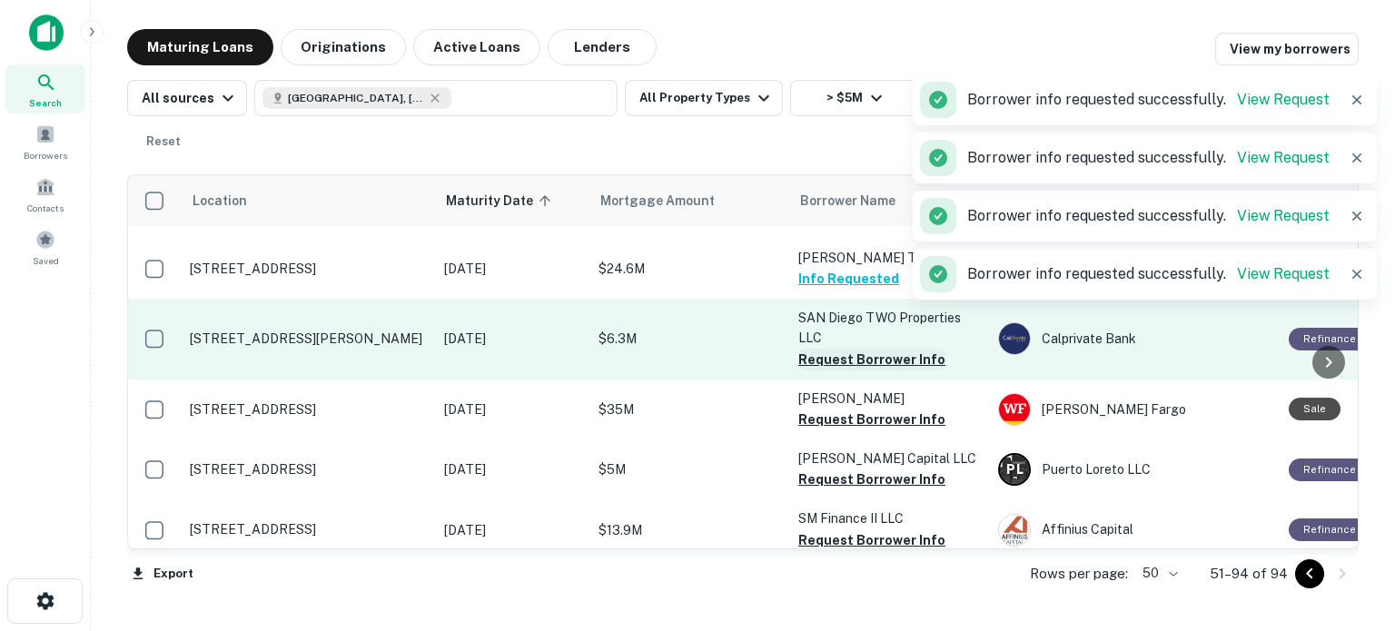
click at [858, 358] on button "Request Borrower Info" at bounding box center [872, 360] width 147 height 22
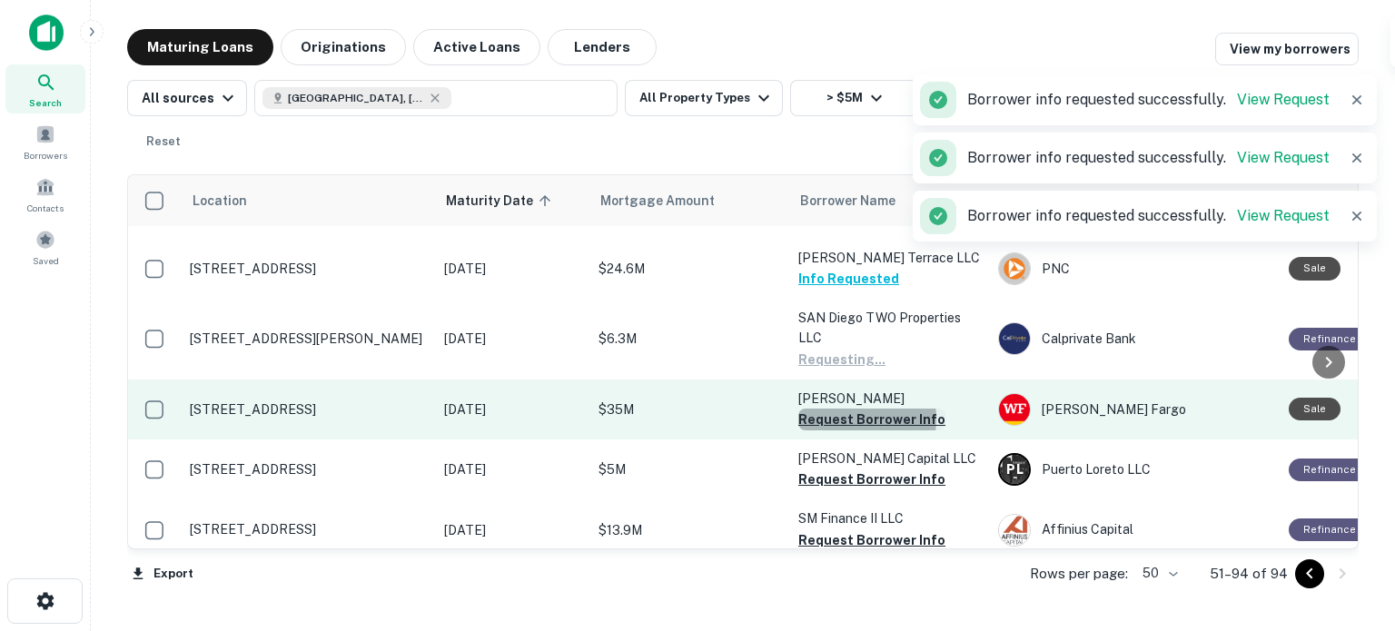
click at [839, 418] on button "Request Borrower Info" at bounding box center [872, 420] width 147 height 22
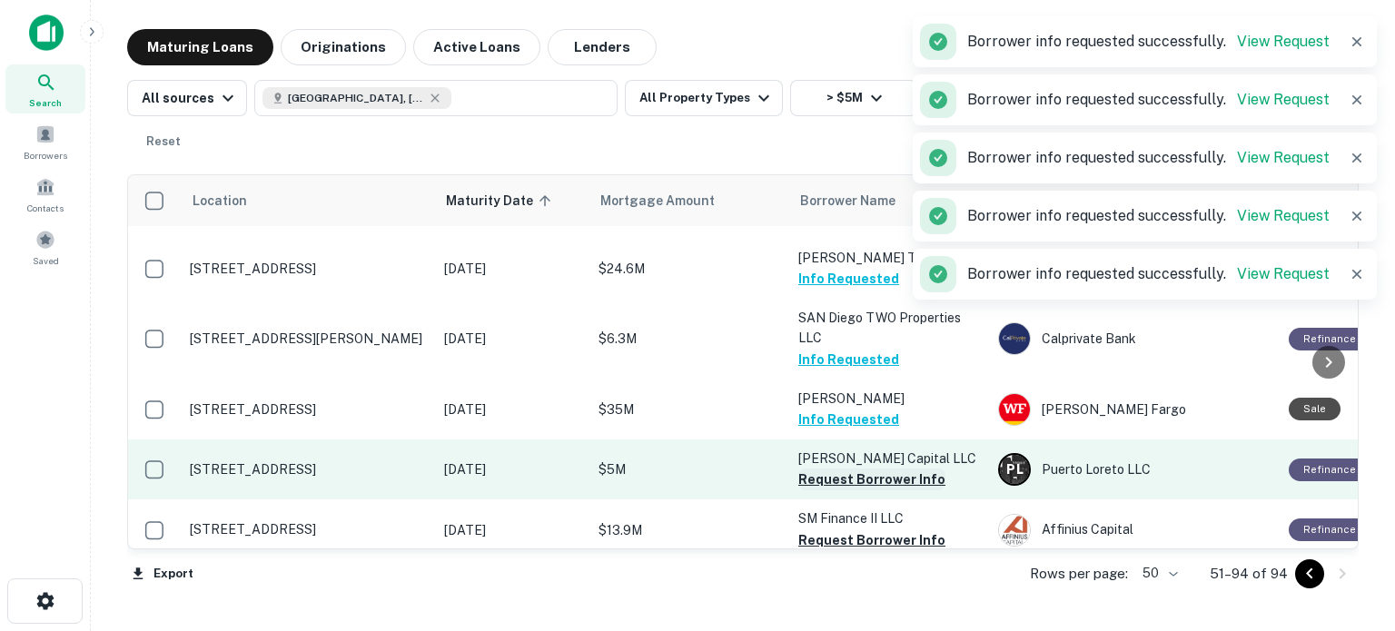
click at [848, 481] on button "Request Borrower Info" at bounding box center [872, 480] width 147 height 22
